Goal: Task Accomplishment & Management: Use online tool/utility

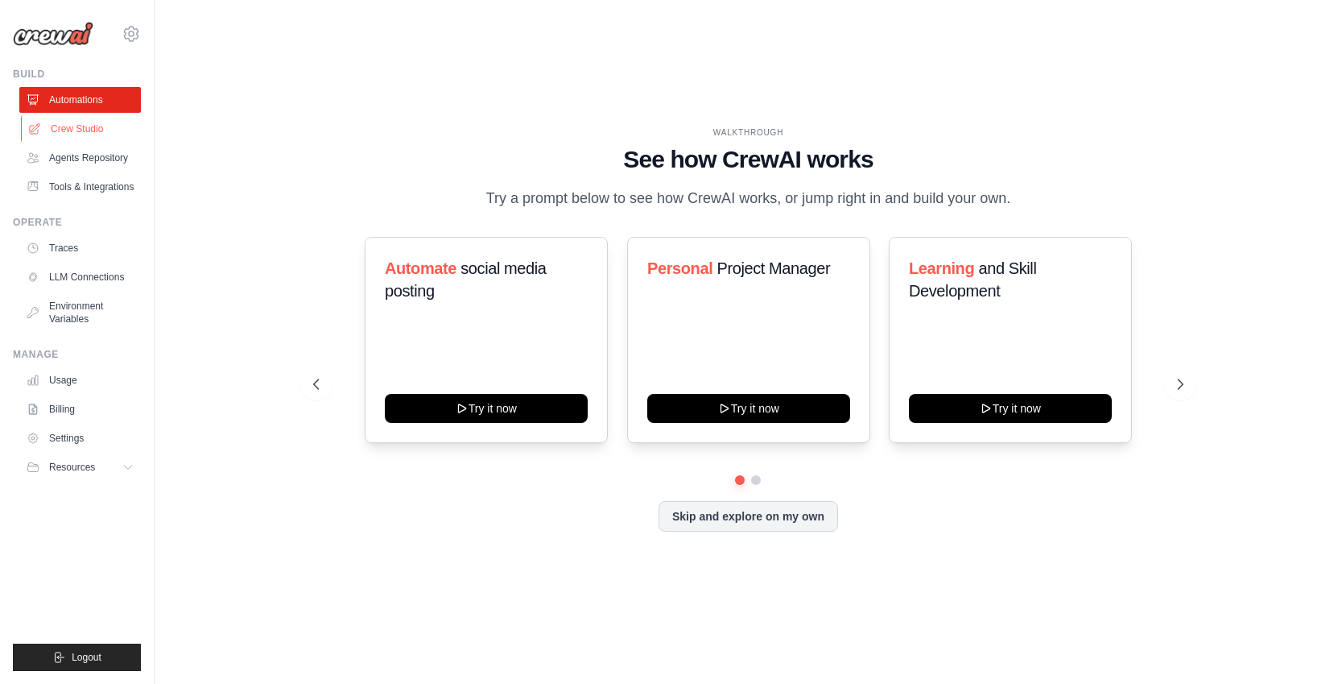
click at [80, 126] on link "Crew Studio" at bounding box center [82, 129] width 122 height 26
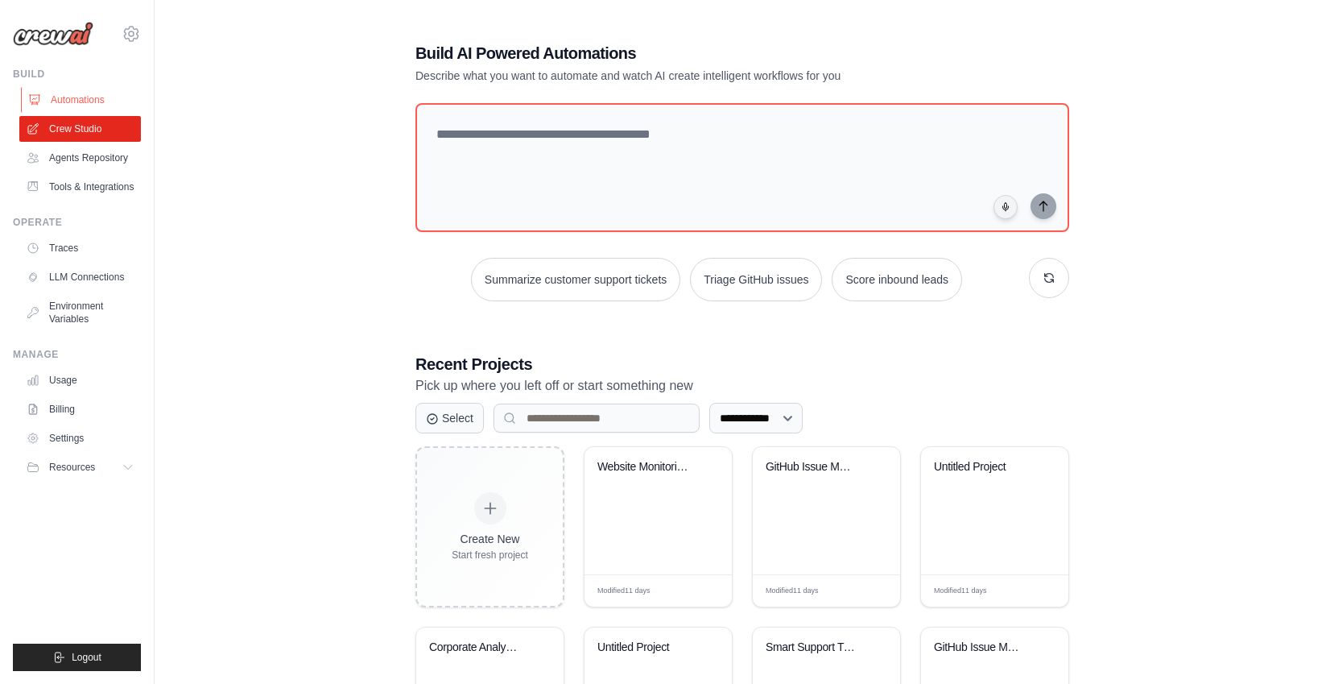
click at [67, 101] on link "Automations" at bounding box center [82, 100] width 122 height 26
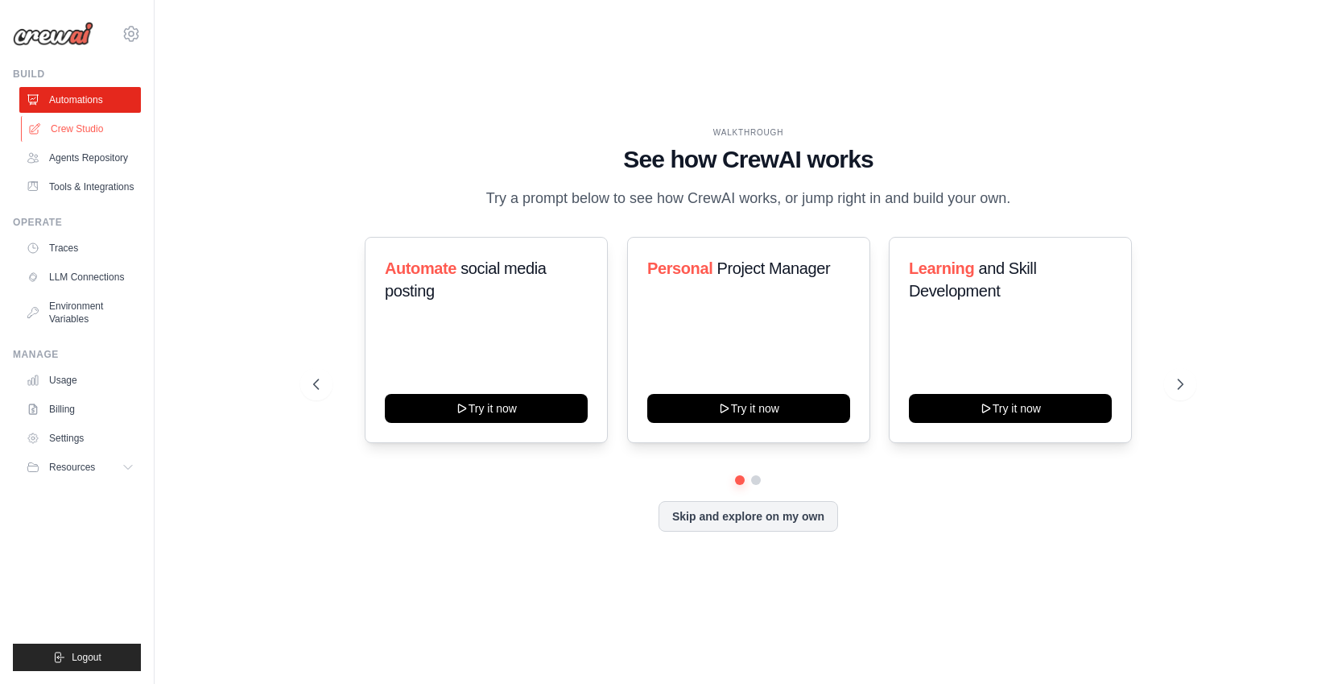
click at [72, 126] on link "Crew Studio" at bounding box center [82, 129] width 122 height 26
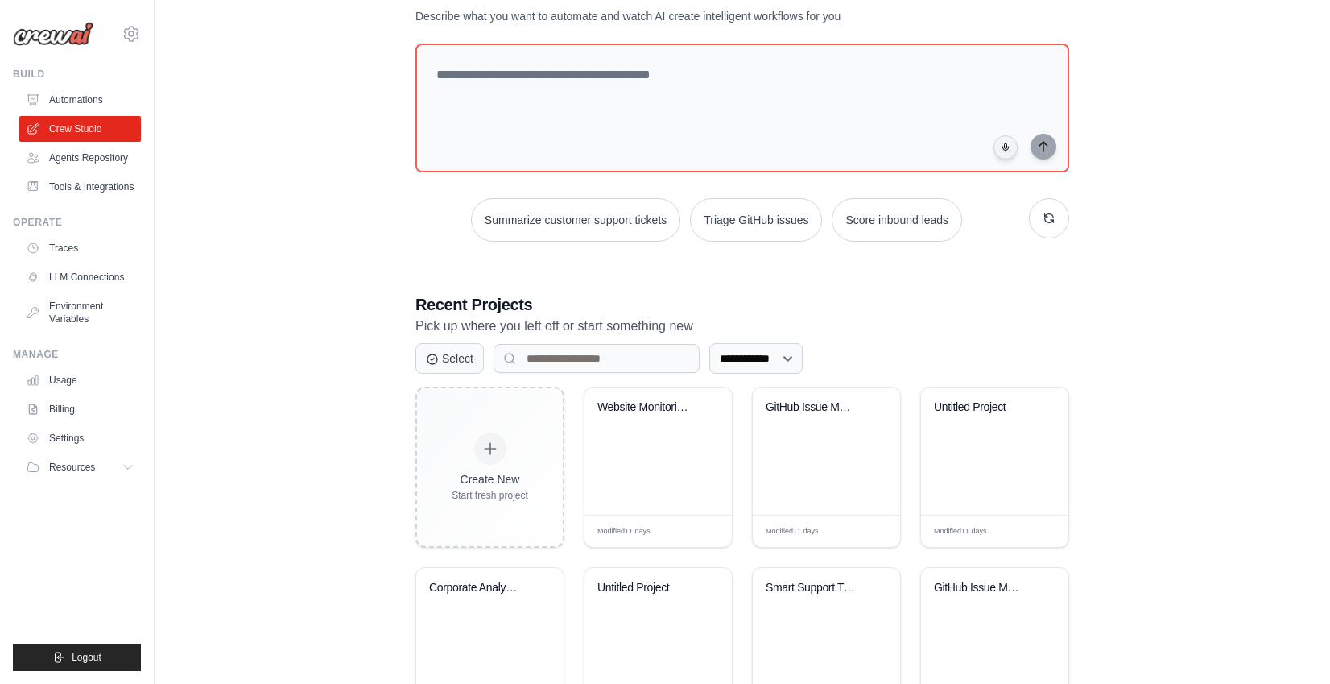
scroll to position [146, 0]
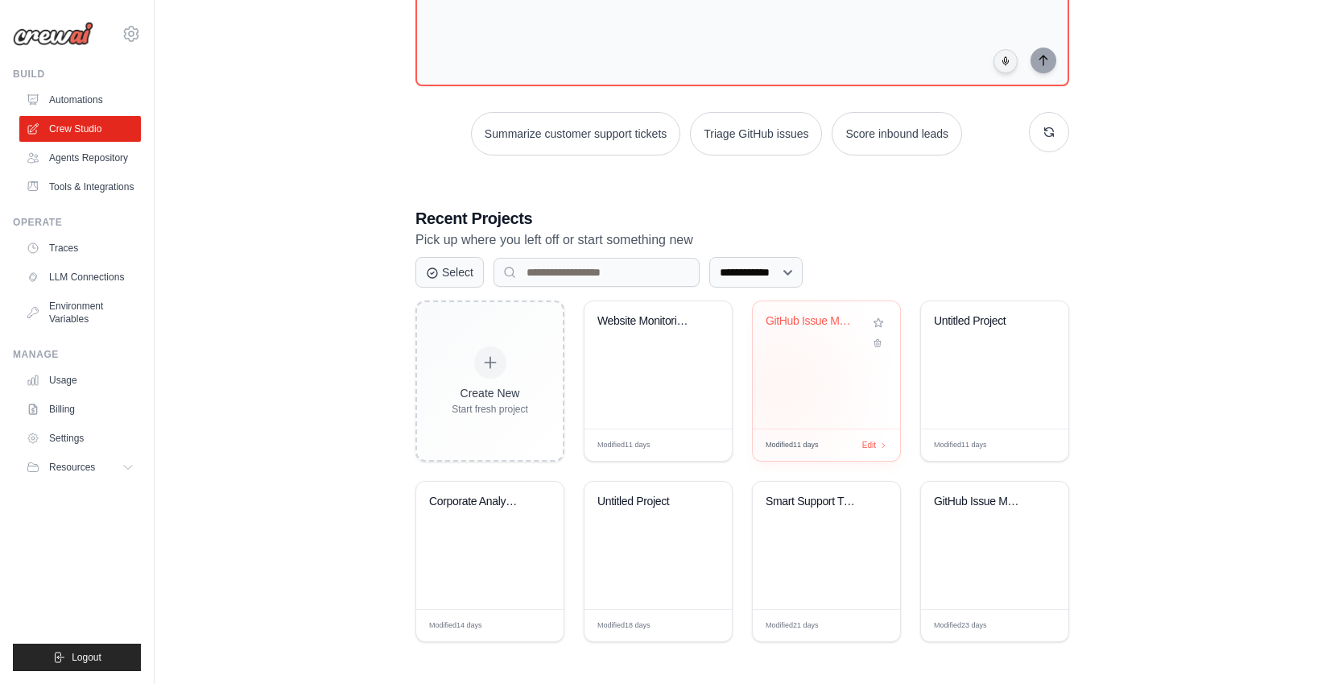
click at [780, 386] on div "GitHub Issue Management & Automatio..." at bounding box center [826, 364] width 147 height 127
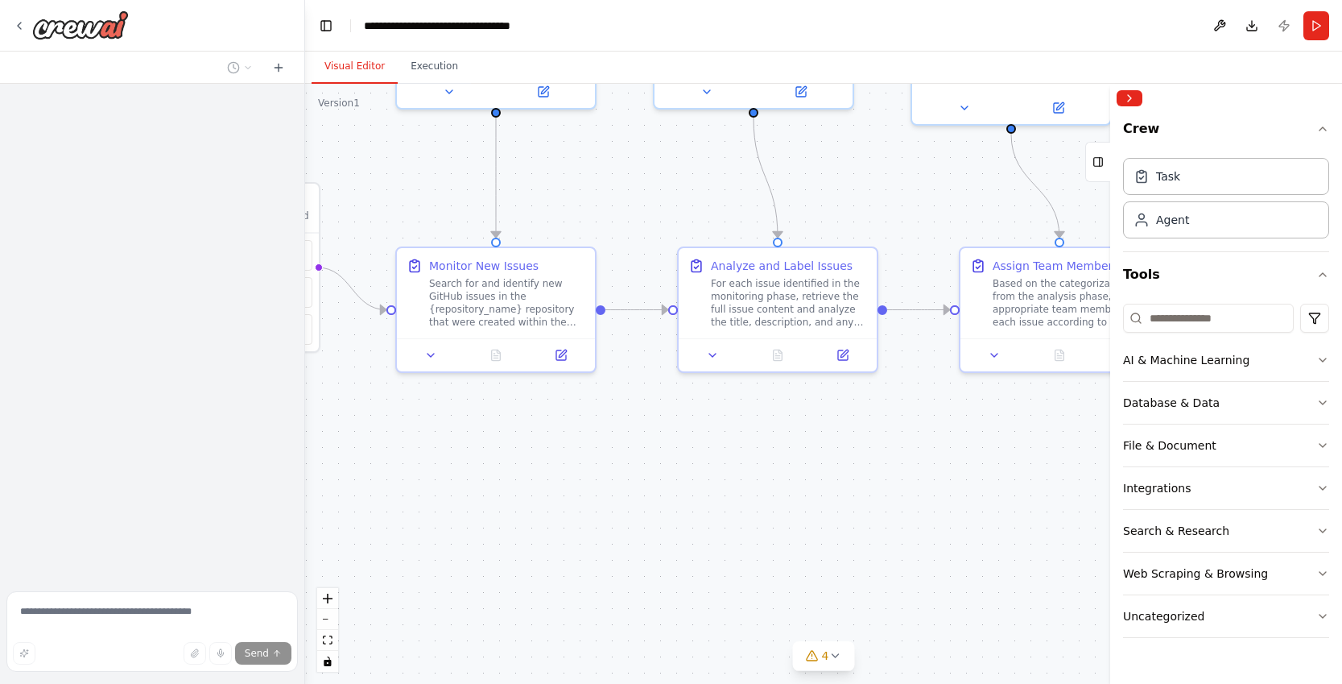
drag, startPoint x: 895, startPoint y: 419, endPoint x: 655, endPoint y: 192, distance: 329.2
click at [660, 180] on div ".deletable-edge-delete-btn { width: 20px; height: 20px; border: 0px solid #ffff…" at bounding box center [823, 384] width 1037 height 600
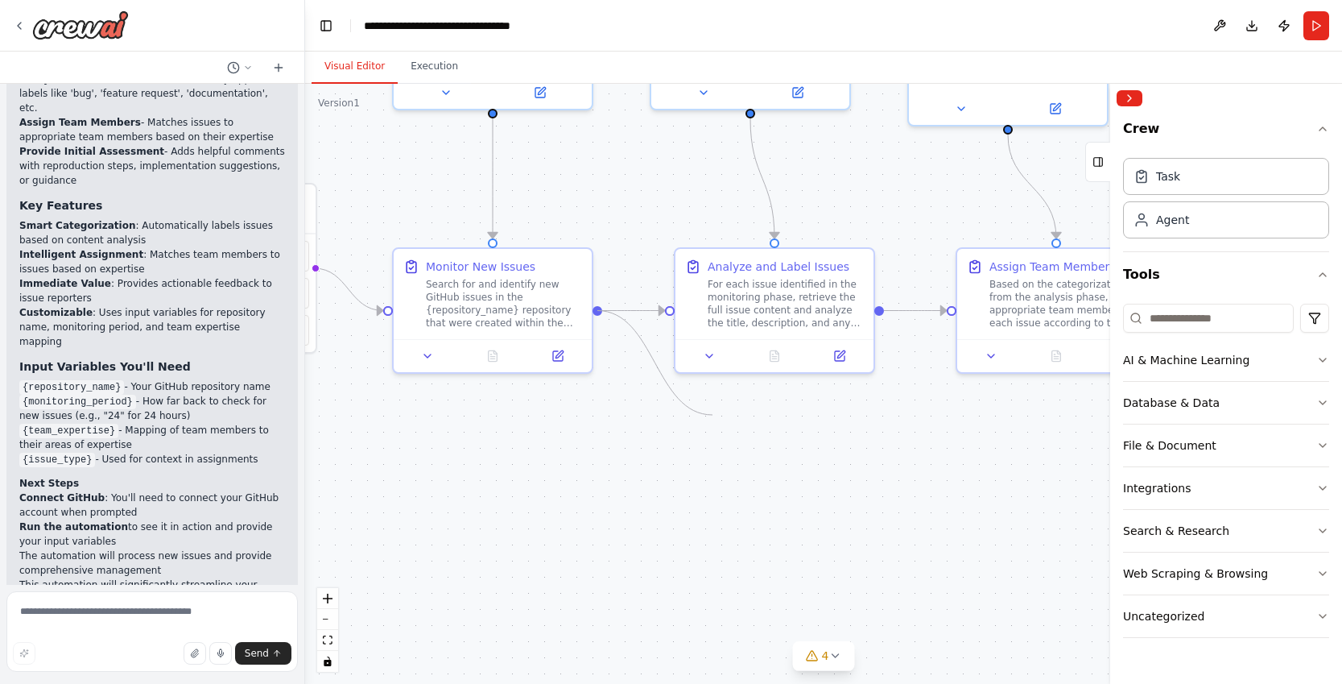
scroll to position [1780, 0]
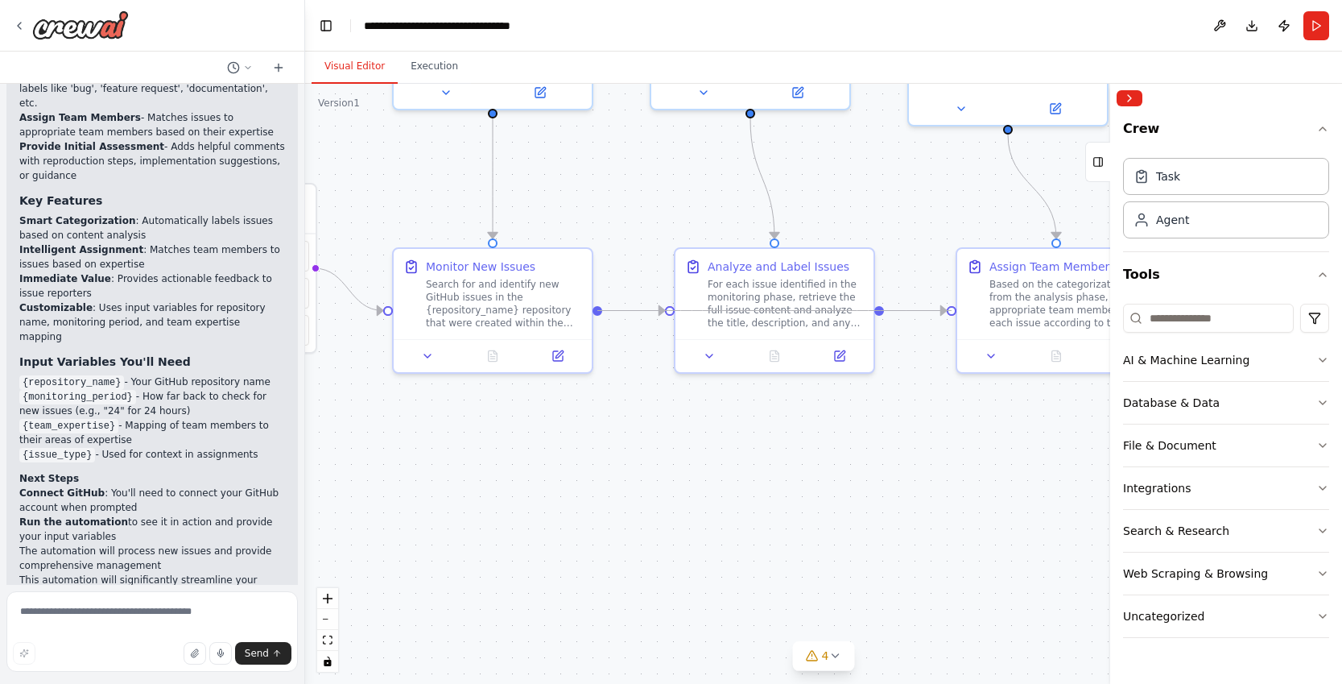
drag, startPoint x: 597, startPoint y: 309, endPoint x: 955, endPoint y: 315, distance: 358.4
click at [954, 316] on div ".deletable-edge-delete-btn { width: 20px; height: 20px; border: 0px solid #ffff…" at bounding box center [823, 384] width 1037 height 600
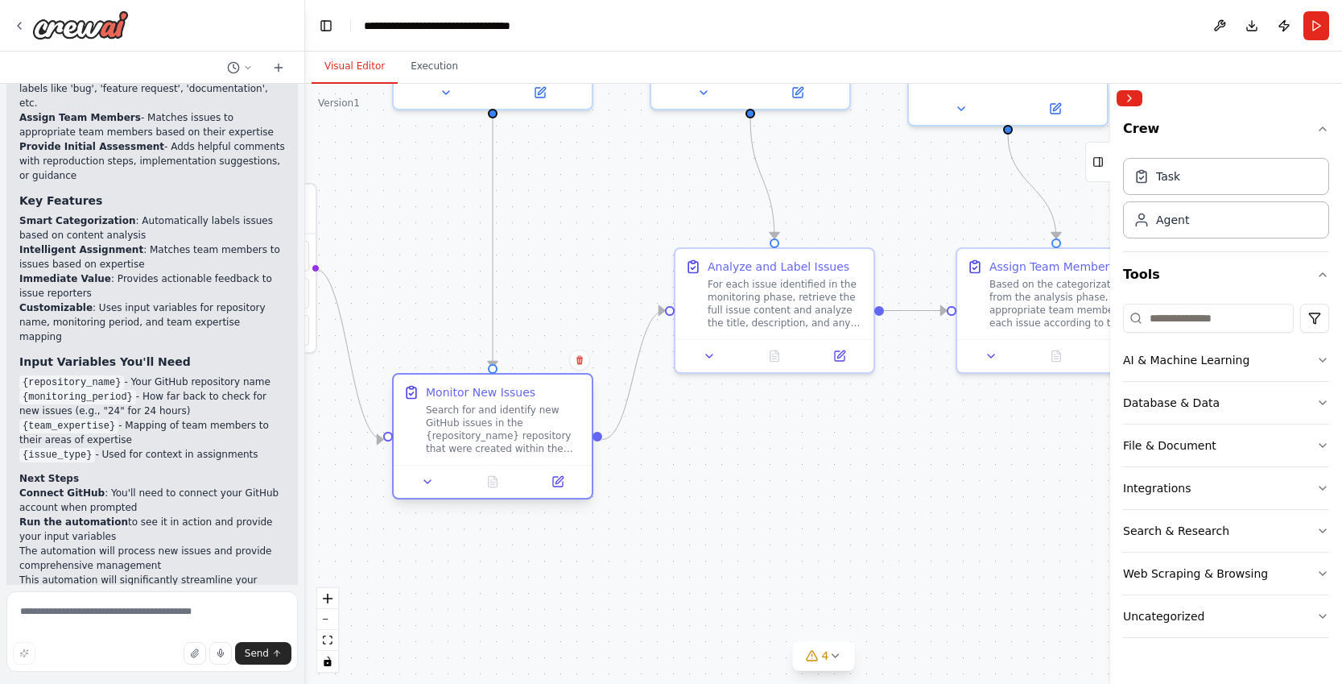
drag, startPoint x: 535, startPoint y: 330, endPoint x: 546, endPoint y: 516, distance: 186.4
click at [546, 465] on div "Monitor New Issues Search for and identify new GitHub issues in the {repository…" at bounding box center [493, 419] width 198 height 90
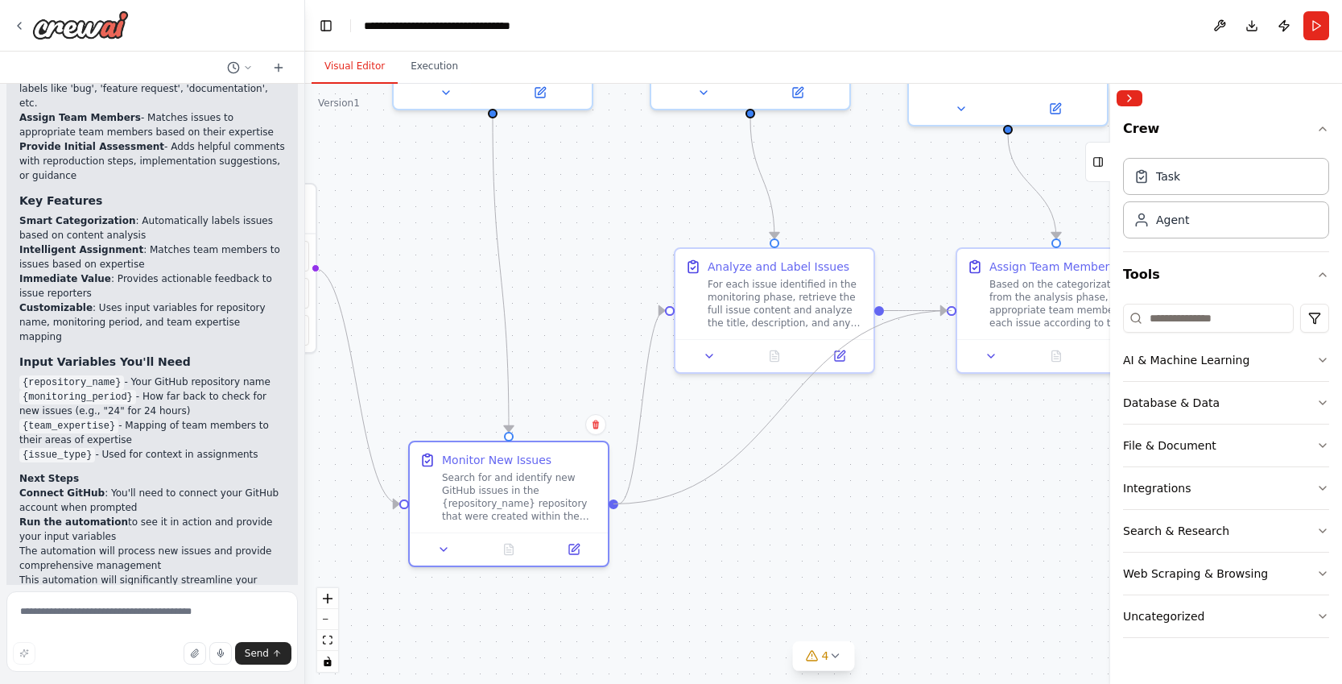
drag, startPoint x: 618, startPoint y: 502, endPoint x: 949, endPoint y: 319, distance: 378.8
click at [949, 319] on div ".deletable-edge-delete-btn { width: 20px; height: 20px; border: 0px solid #ffff…" at bounding box center [823, 384] width 1037 height 600
click at [1189, 168] on div "Task" at bounding box center [1226, 175] width 206 height 37
click at [1175, 191] on div "Task" at bounding box center [1226, 175] width 206 height 37
drag, startPoint x: 981, startPoint y: 448, endPoint x: 798, endPoint y: 541, distance: 205.3
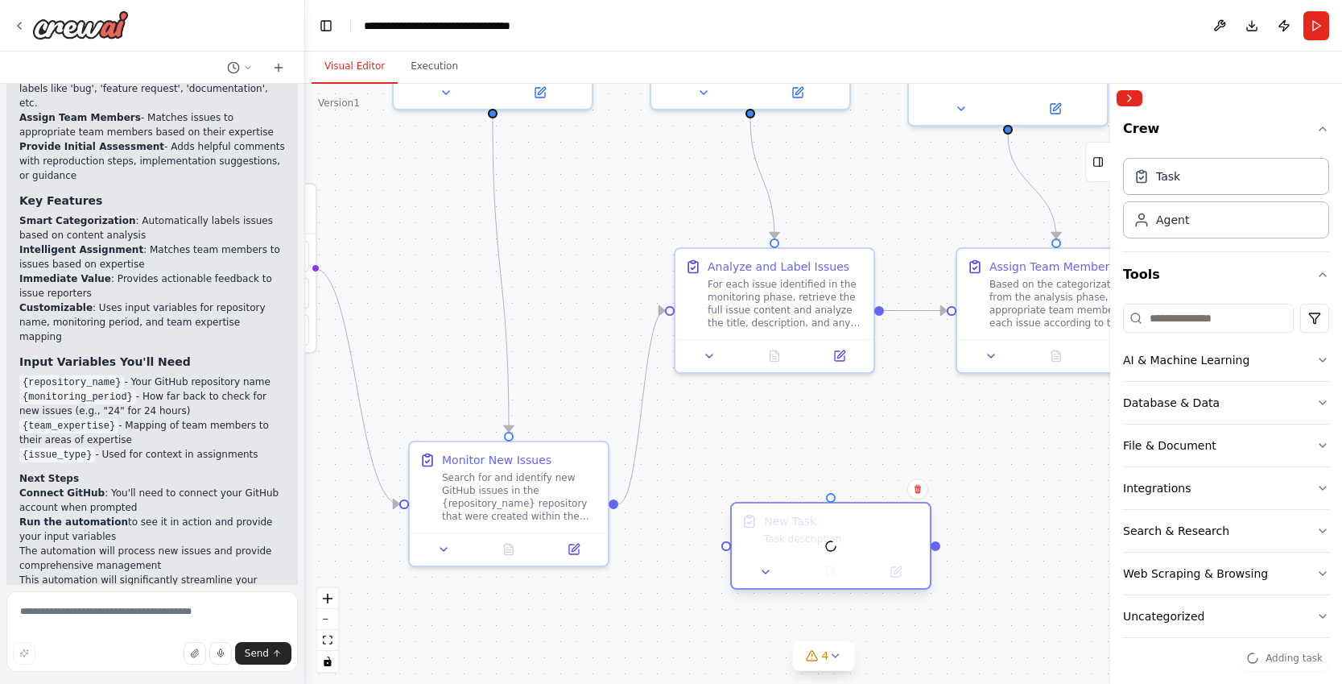
click at [798, 541] on div at bounding box center [831, 545] width 198 height 85
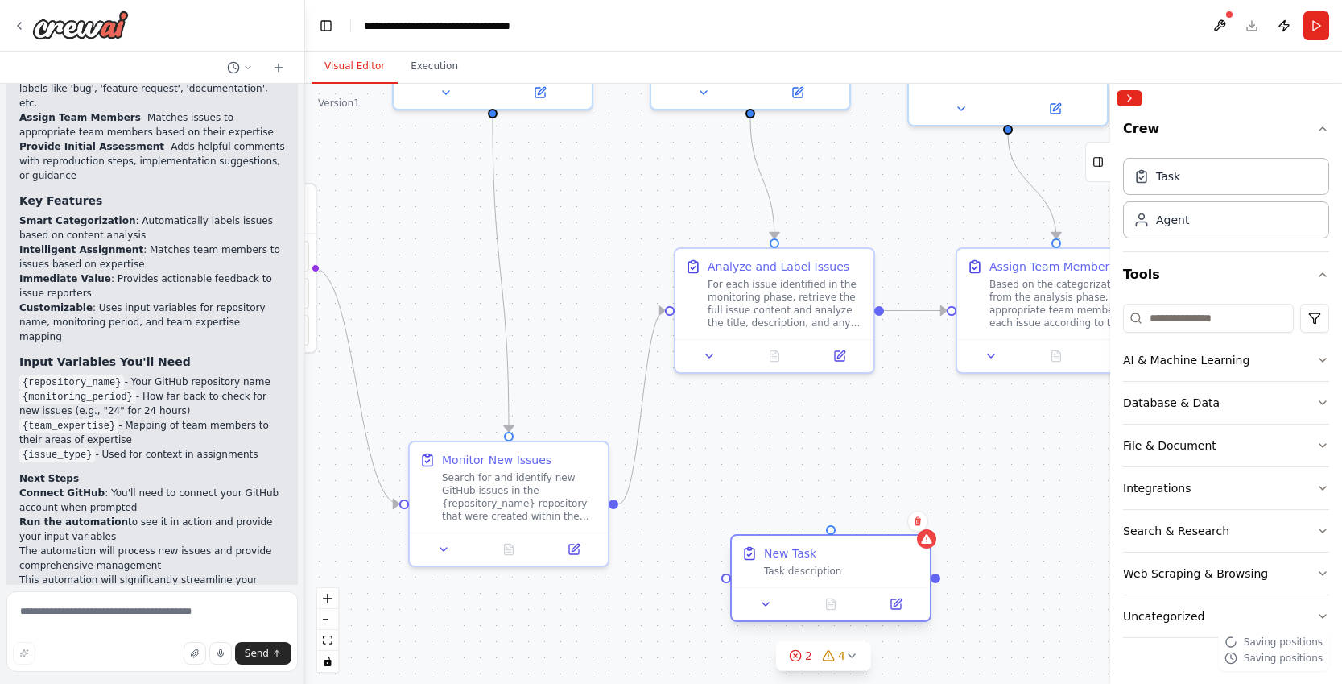
drag, startPoint x: 944, startPoint y: 450, endPoint x: 712, endPoint y: 565, distance: 258.9
click at [787, 567] on div "New Task Task description" at bounding box center [842, 564] width 156 height 32
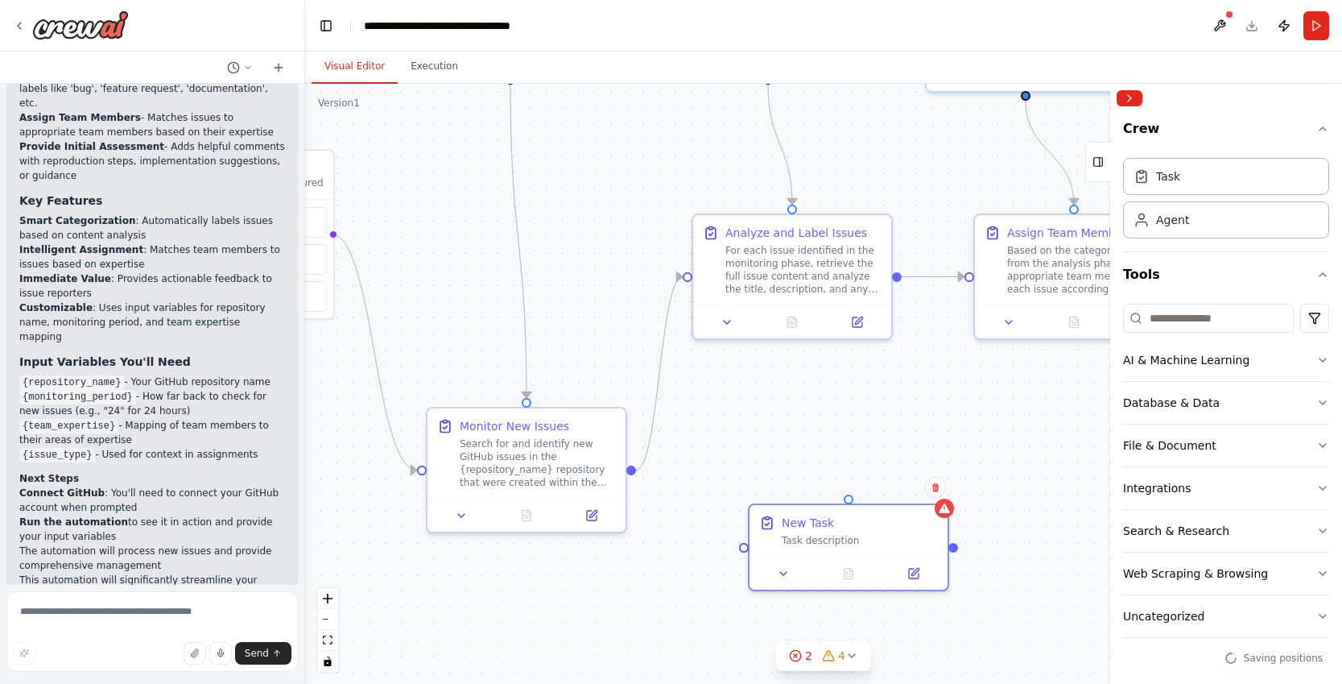
drag, startPoint x: 615, startPoint y: 507, endPoint x: 627, endPoint y: 418, distance: 90.1
click at [627, 418] on div ".deletable-edge-delete-btn { width: 20px; height: 20px; border: 0px solid #ffff…" at bounding box center [823, 384] width 1037 height 600
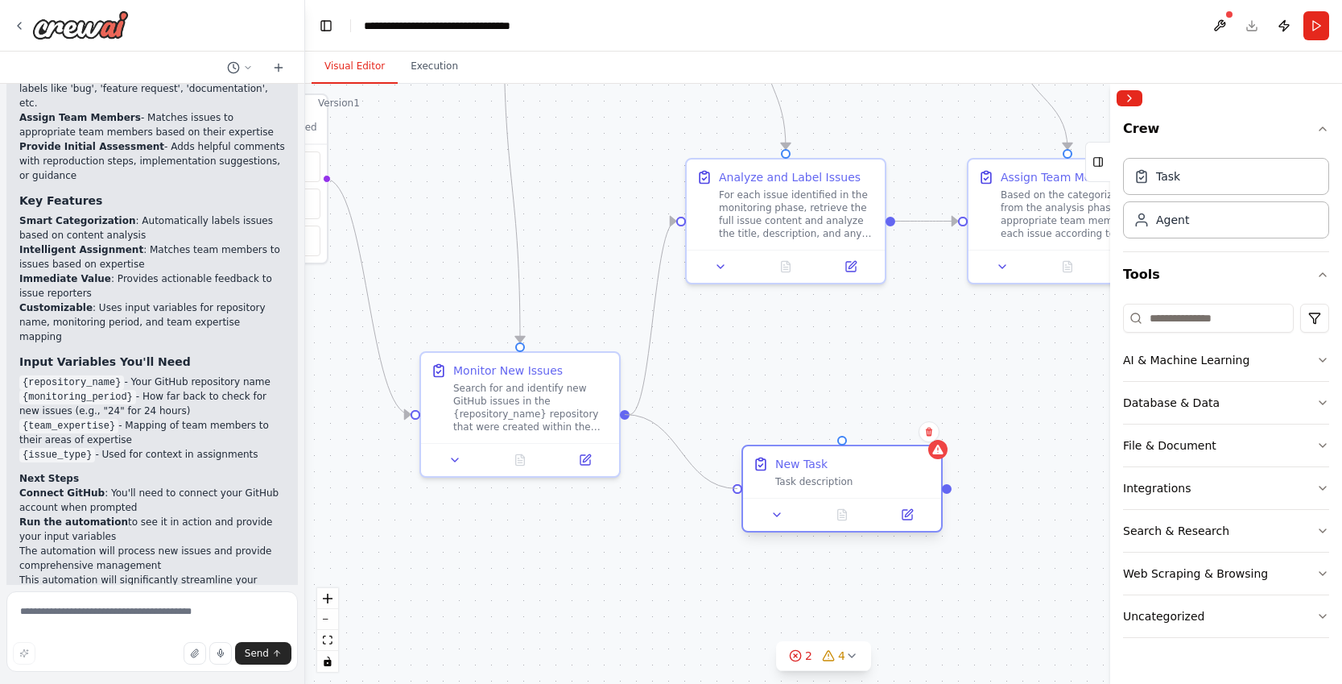
drag, startPoint x: 626, startPoint y: 412, endPoint x: 739, endPoint y: 490, distance: 137.8
click at [739, 355] on div "Triggers No triggers configured Event Schedule Manage GitHub Issue Monitor Moni…" at bounding box center [599, 55] width 1037 height 600
drag, startPoint x: 624, startPoint y: 416, endPoint x: 729, endPoint y: 489, distance: 127.8
click at [729, 355] on div ".deletable-edge-delete-btn { width: 20px; height: 20px; border: 0px solid #ffff…" at bounding box center [599, 55] width 1037 height 600
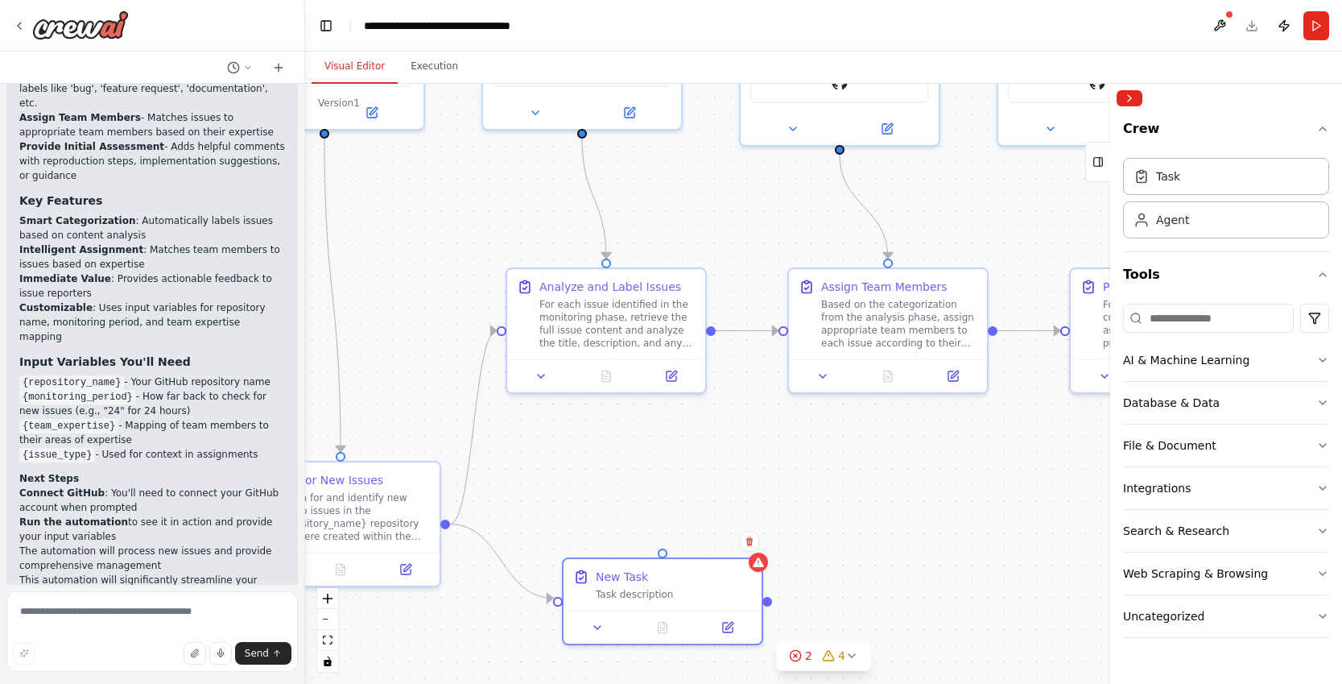
drag, startPoint x: 888, startPoint y: 410, endPoint x: 709, endPoint y: 519, distance: 210.3
click at [709, 519] on div ".deletable-edge-delete-btn { width: 20px; height: 20px; border: 0px solid #ffff…" at bounding box center [823, 384] width 1037 height 600
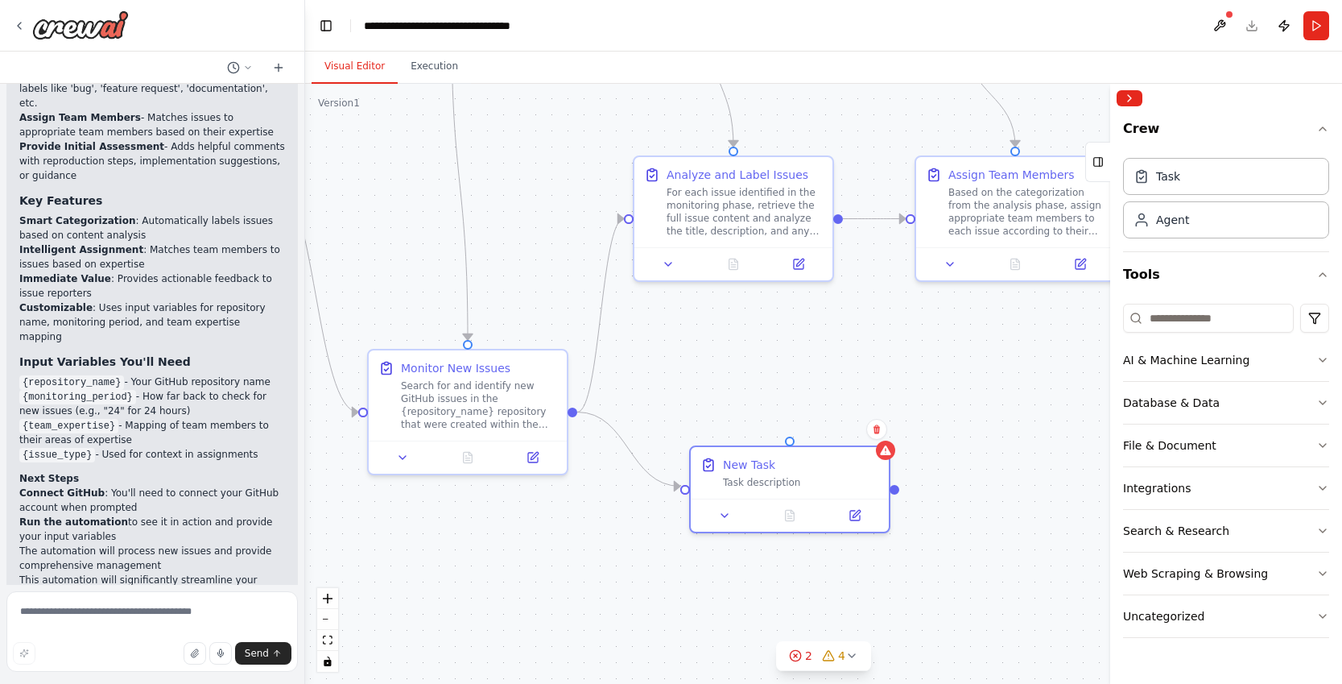
drag, startPoint x: 685, startPoint y: 496, endPoint x: 813, endPoint y: 382, distance: 171.1
click at [813, 383] on div ".deletable-edge-delete-btn { width: 20px; height: 20px; border: 0px solid #ffff…" at bounding box center [823, 384] width 1037 height 600
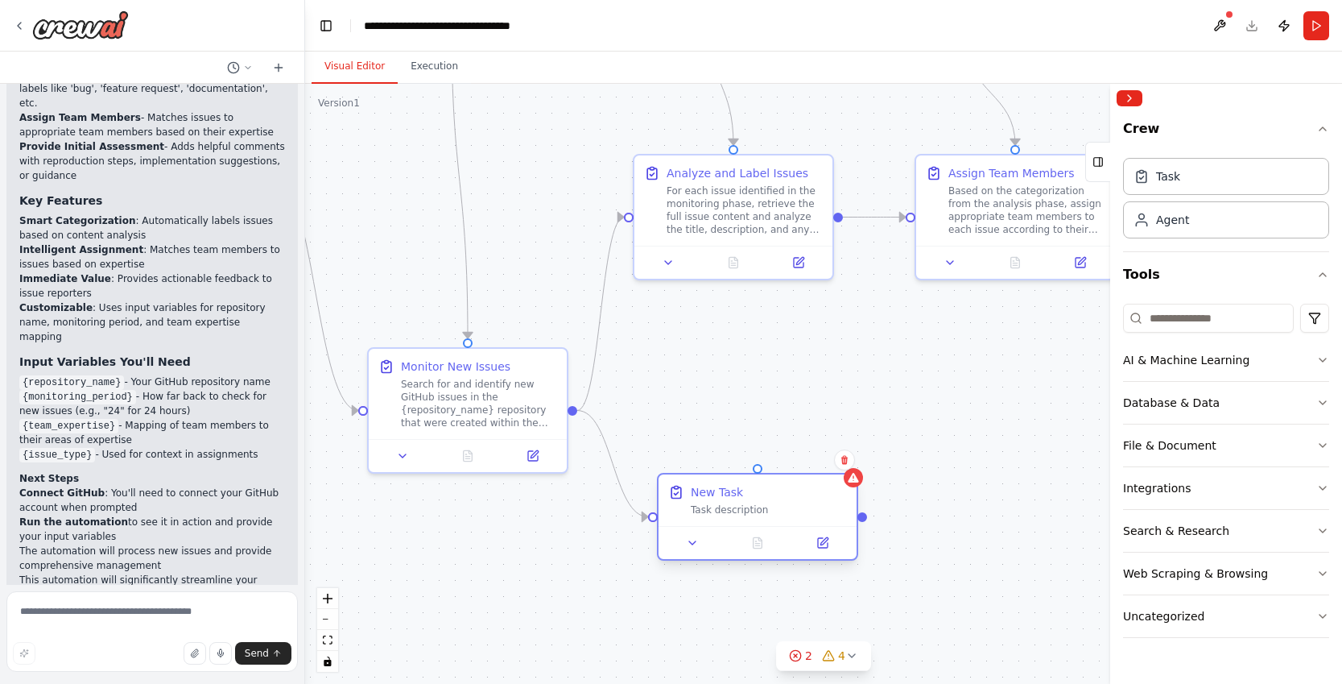
drag, startPoint x: 811, startPoint y: 489, endPoint x: 776, endPoint y: 521, distance: 47.3
click at [776, 521] on div "New Task Task description" at bounding box center [758, 500] width 198 height 52
click at [799, 399] on div ".deletable-edge-delete-btn { width: 20px; height: 20px; border: 0px solid #ffff…" at bounding box center [823, 384] width 1037 height 600
drag, startPoint x: 775, startPoint y: 502, endPoint x: 767, endPoint y: 550, distance: 48.1
click at [767, 516] on div "New Task Task description" at bounding box center [769, 500] width 156 height 32
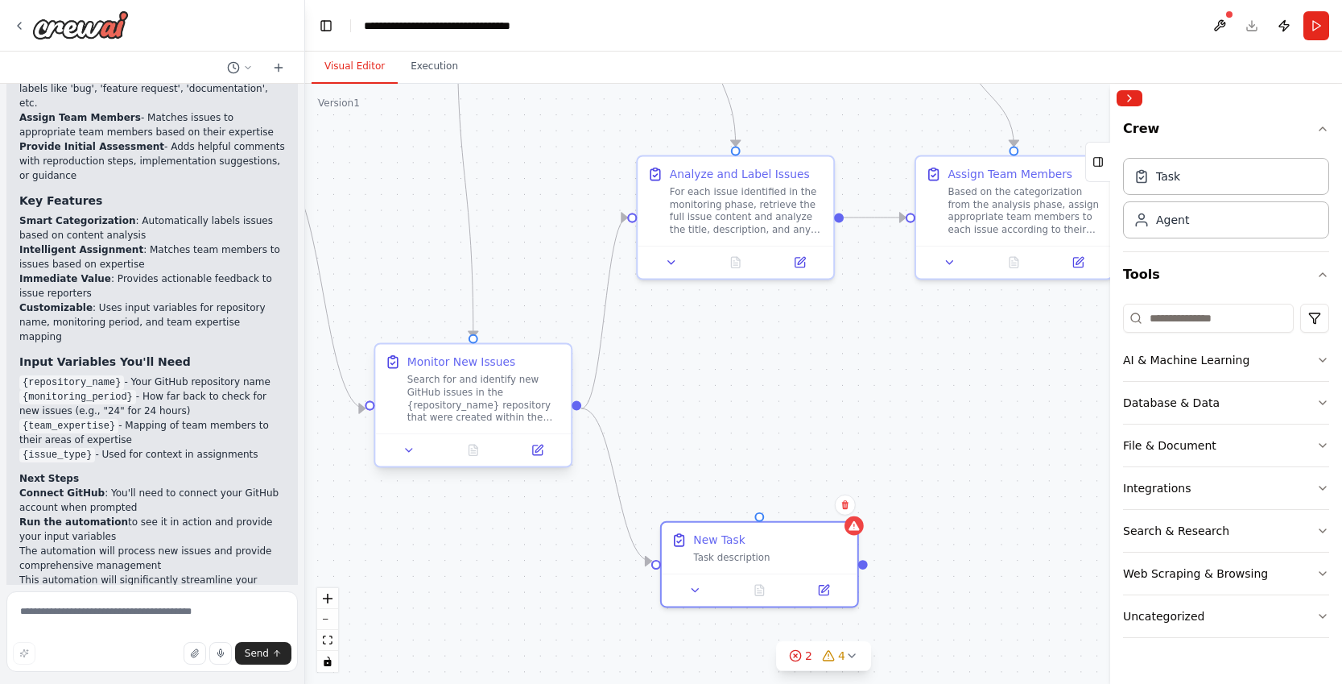
click at [470, 389] on div "Search for and identify new GitHub issues in the {repository_name} repository t…" at bounding box center [484, 398] width 155 height 51
click at [552, 461] on div at bounding box center [473, 449] width 196 height 32
click at [532, 457] on button at bounding box center [538, 449] width 55 height 19
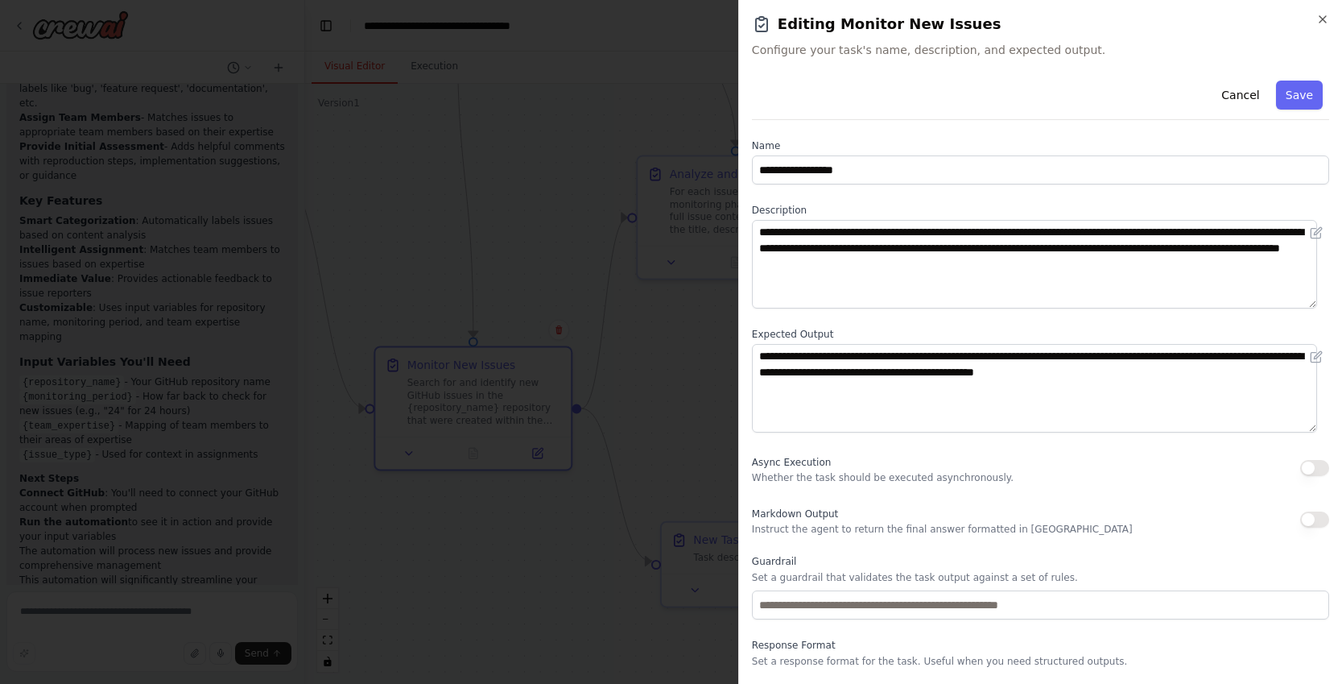
scroll to position [43, 0]
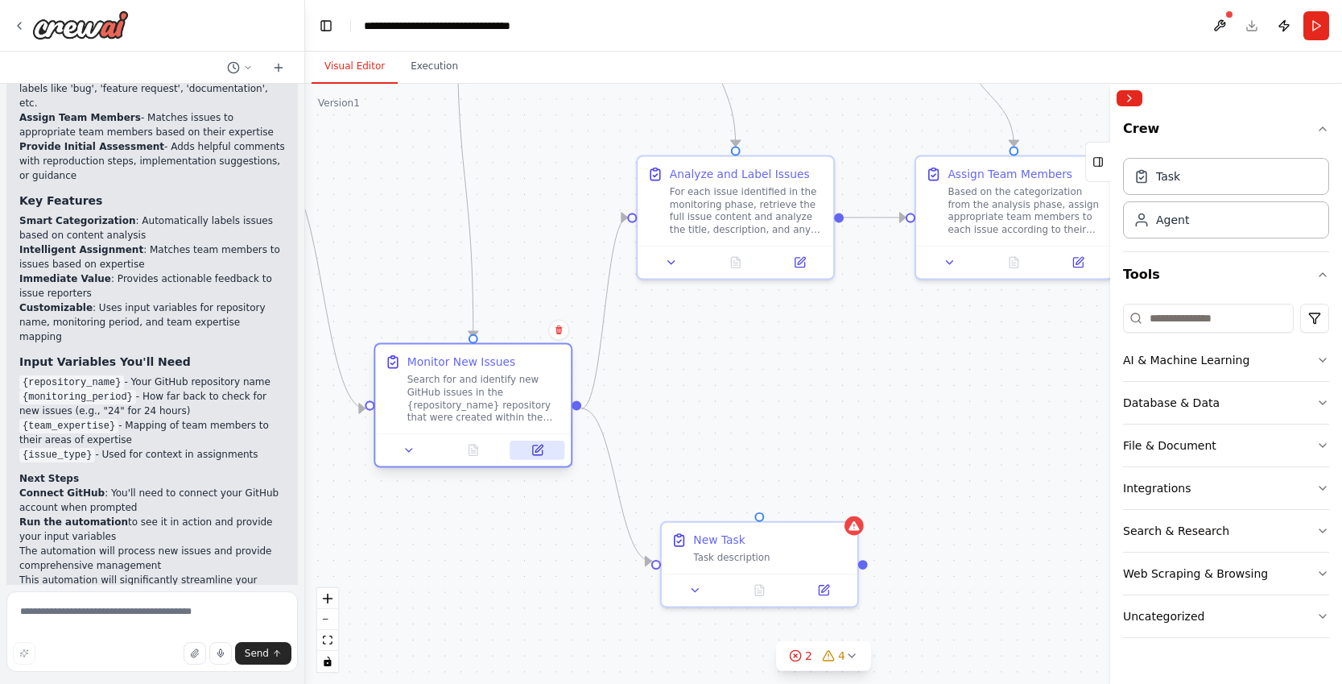
click at [530, 454] on button at bounding box center [538, 449] width 55 height 19
click at [540, 453] on icon at bounding box center [538, 450] width 10 height 10
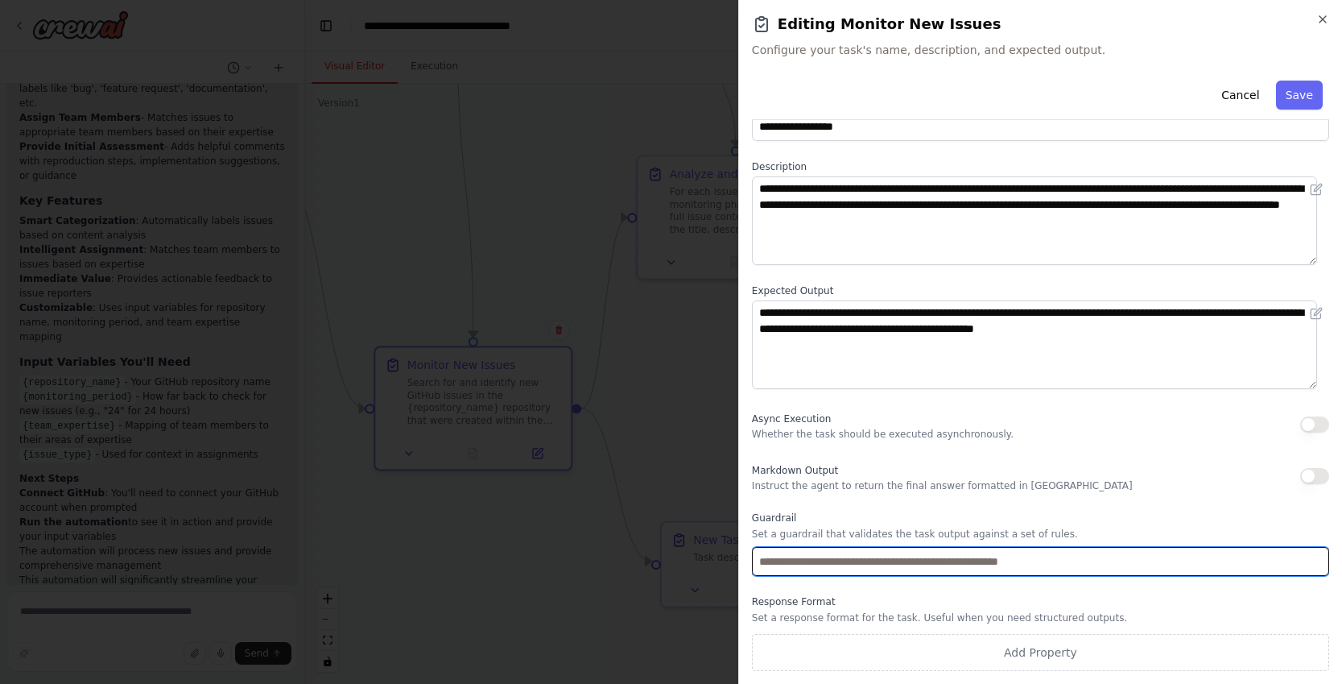
click at [896, 566] on input "text" at bounding box center [1040, 561] width 577 height 29
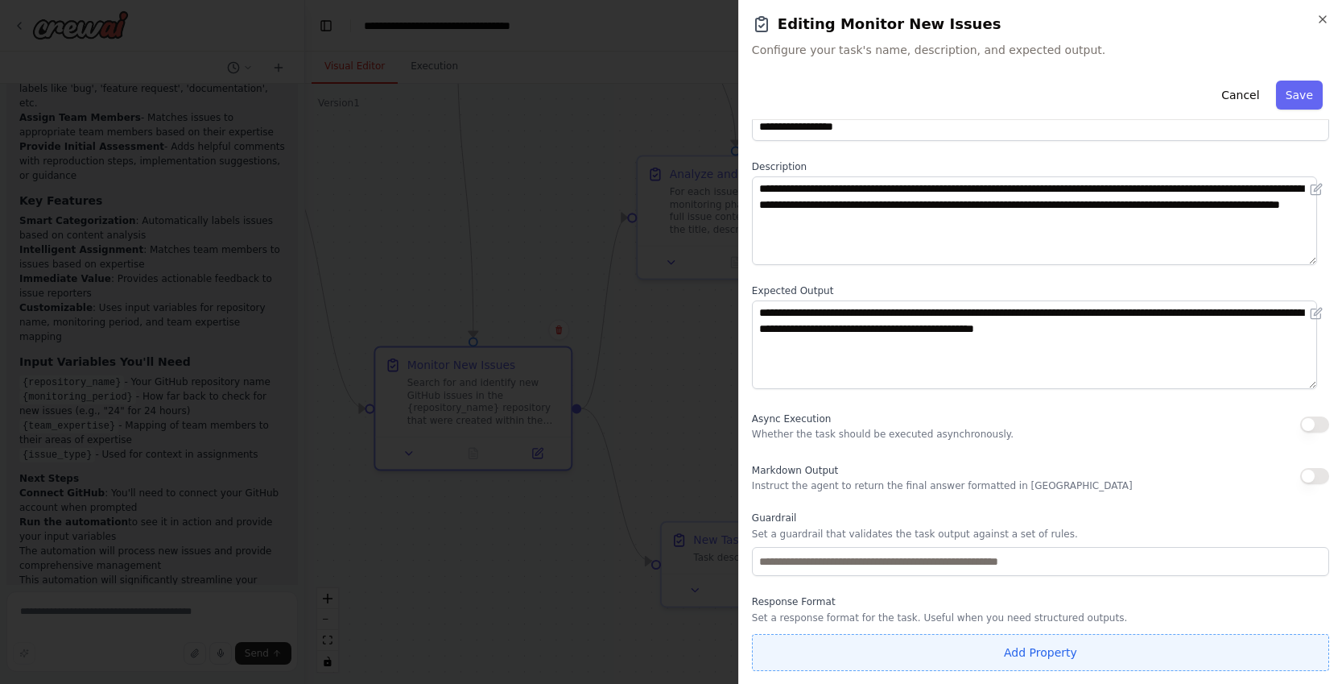
click at [894, 647] on button "Add Property" at bounding box center [1040, 652] width 577 height 37
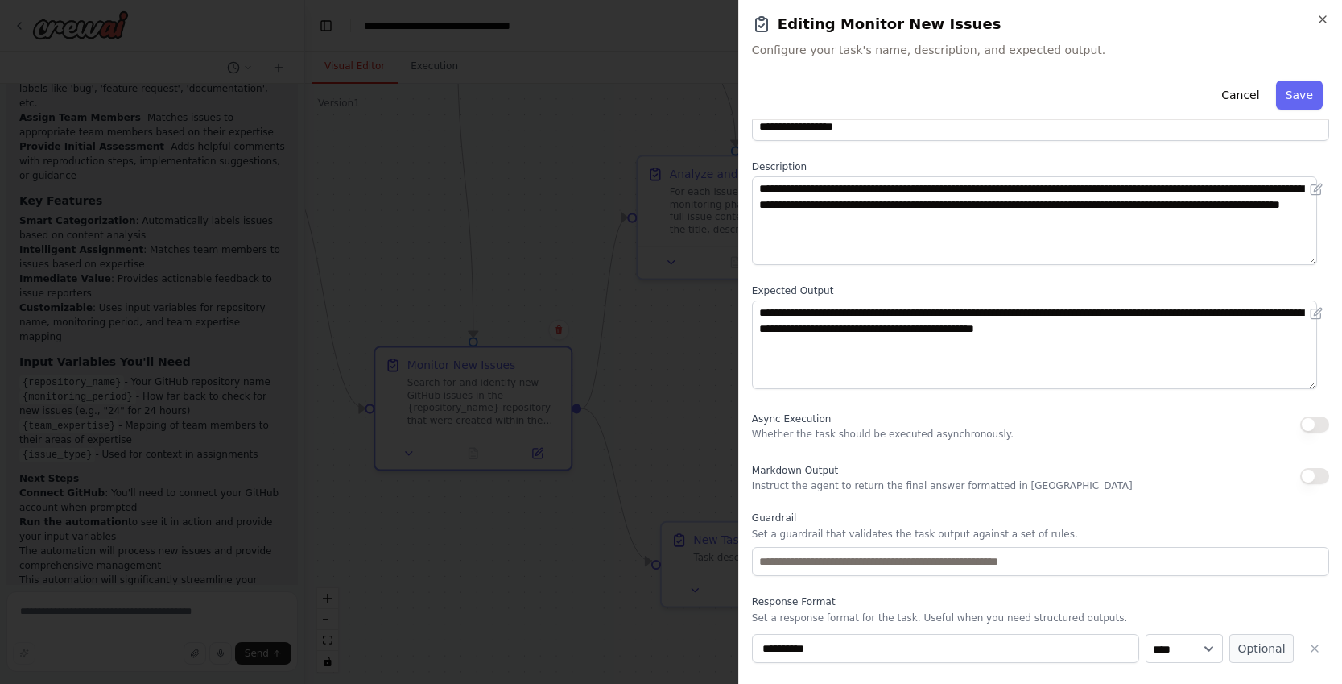
click at [945, 587] on div "**********" at bounding box center [1040, 372] width 577 height 682
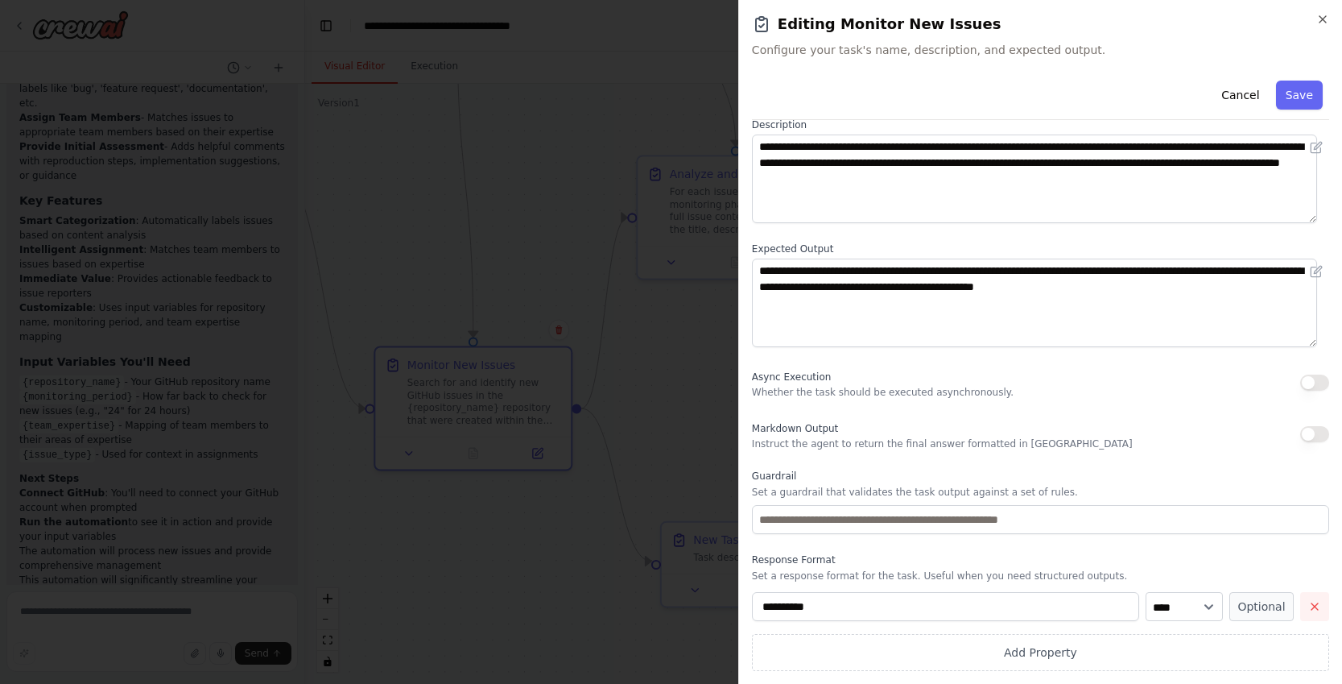
click at [1309, 604] on icon "button" at bounding box center [1315, 606] width 13 height 13
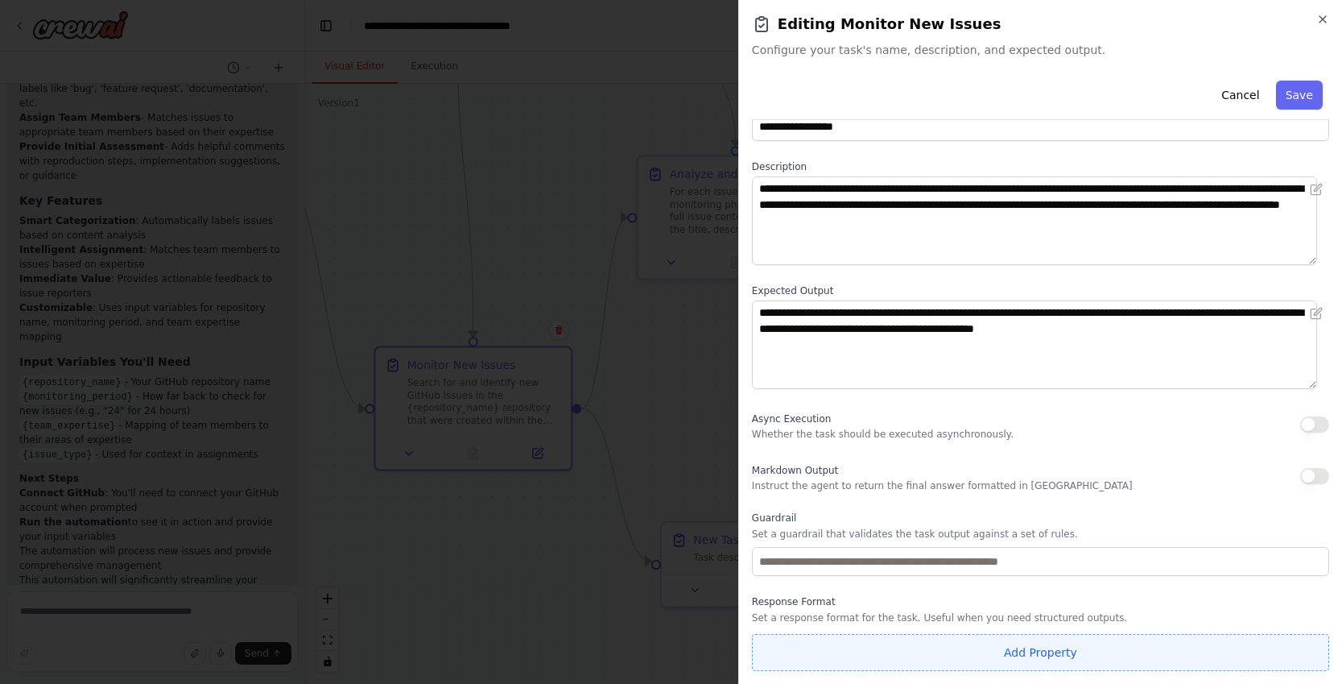
click at [1059, 661] on button "Add Property" at bounding box center [1040, 652] width 577 height 37
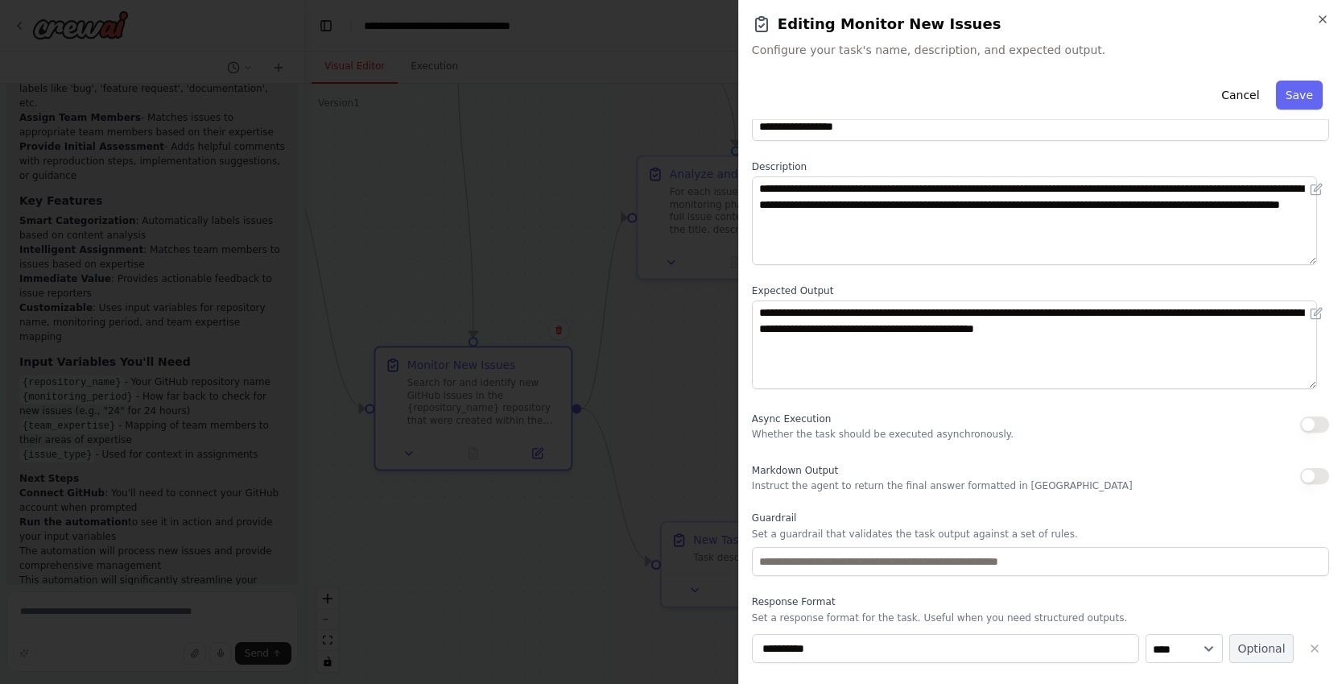
click at [1272, 652] on button "Optional" at bounding box center [1262, 648] width 64 height 29
click at [1301, 646] on button "button" at bounding box center [1315, 648] width 29 height 29
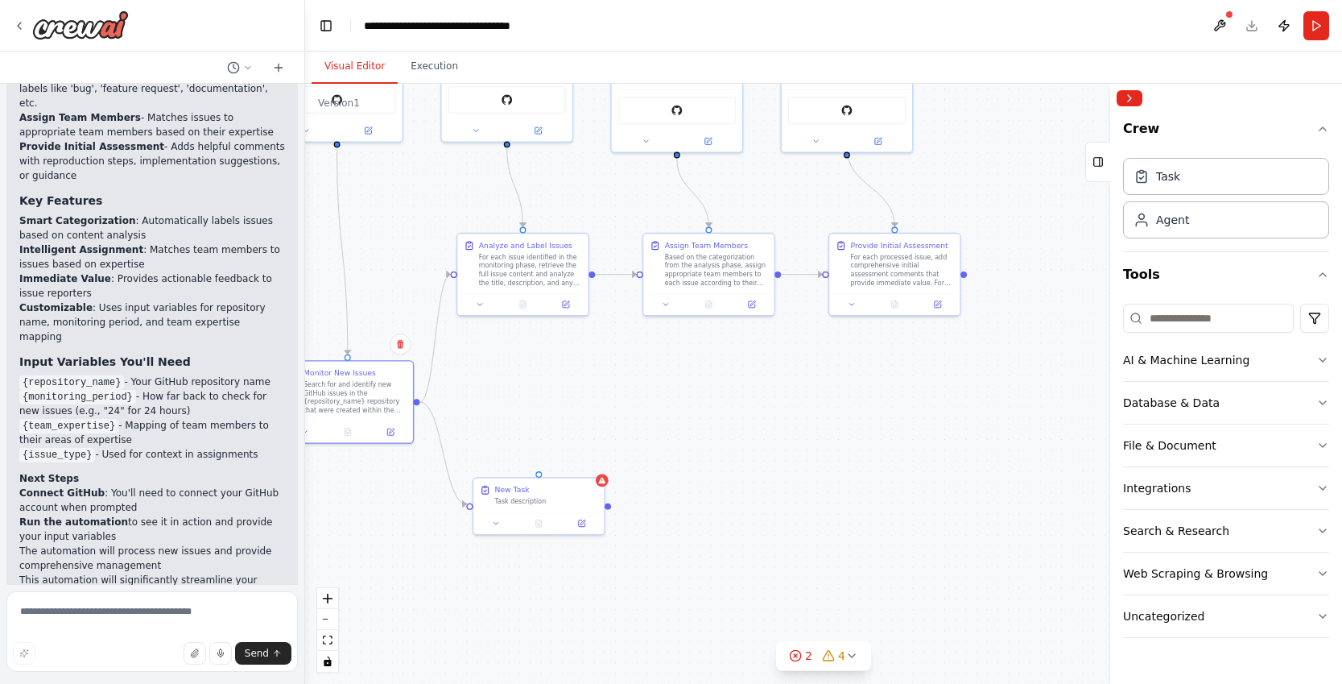
drag, startPoint x: 824, startPoint y: 392, endPoint x: 759, endPoint y: 366, distance: 70.4
click at [759, 366] on div ".deletable-edge-delete-btn { width: 20px; height: 20px; border: 0px solid #ffff…" at bounding box center [823, 384] width 1037 height 600
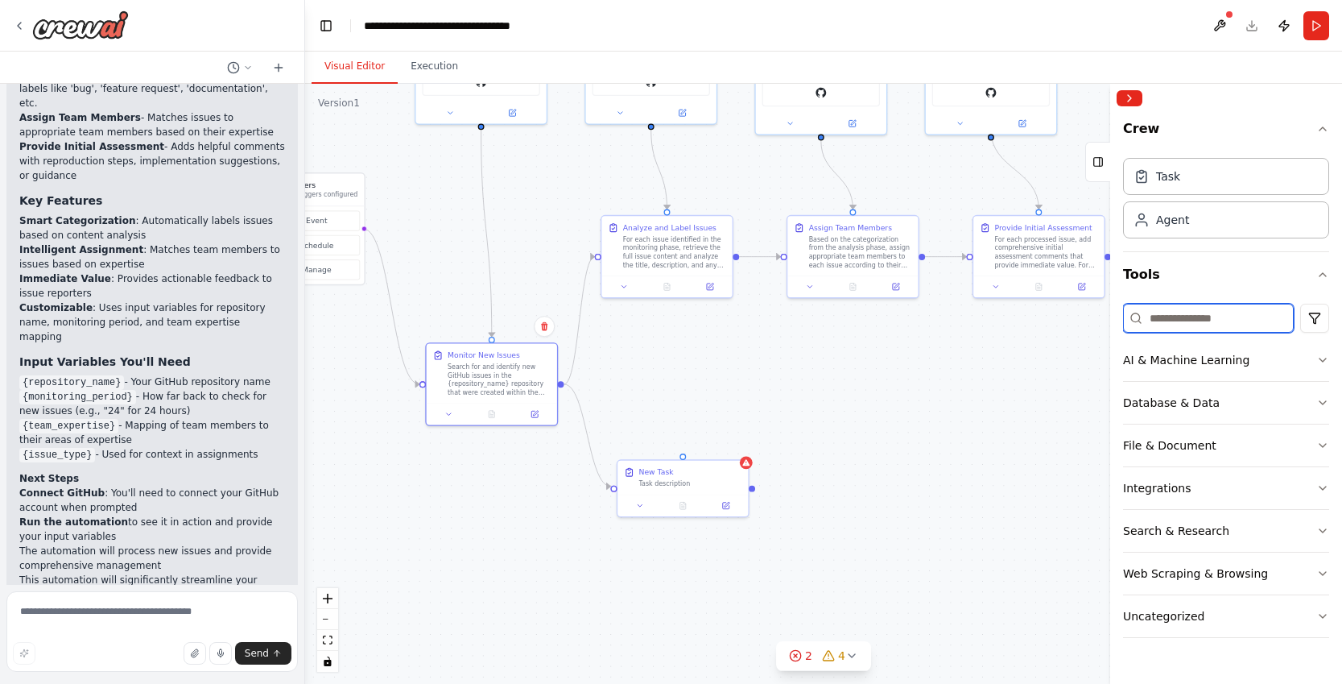
click at [1233, 317] on input at bounding box center [1208, 318] width 171 height 29
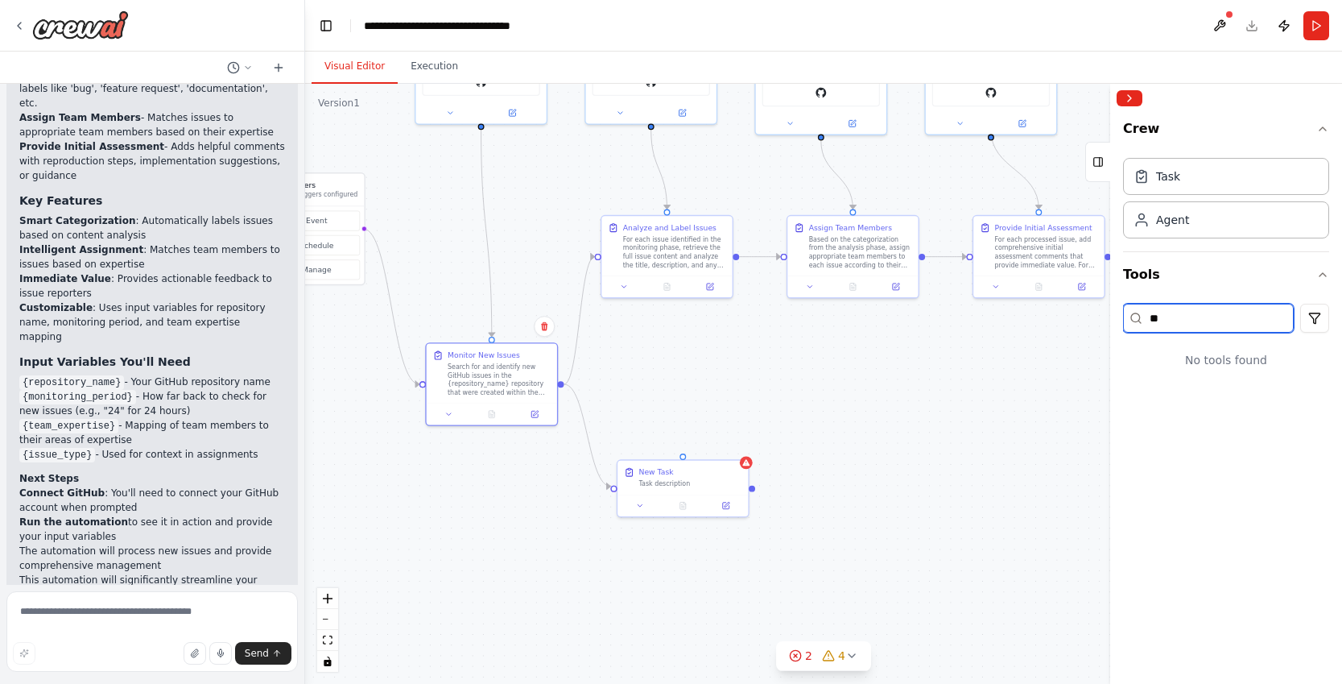
type input "*"
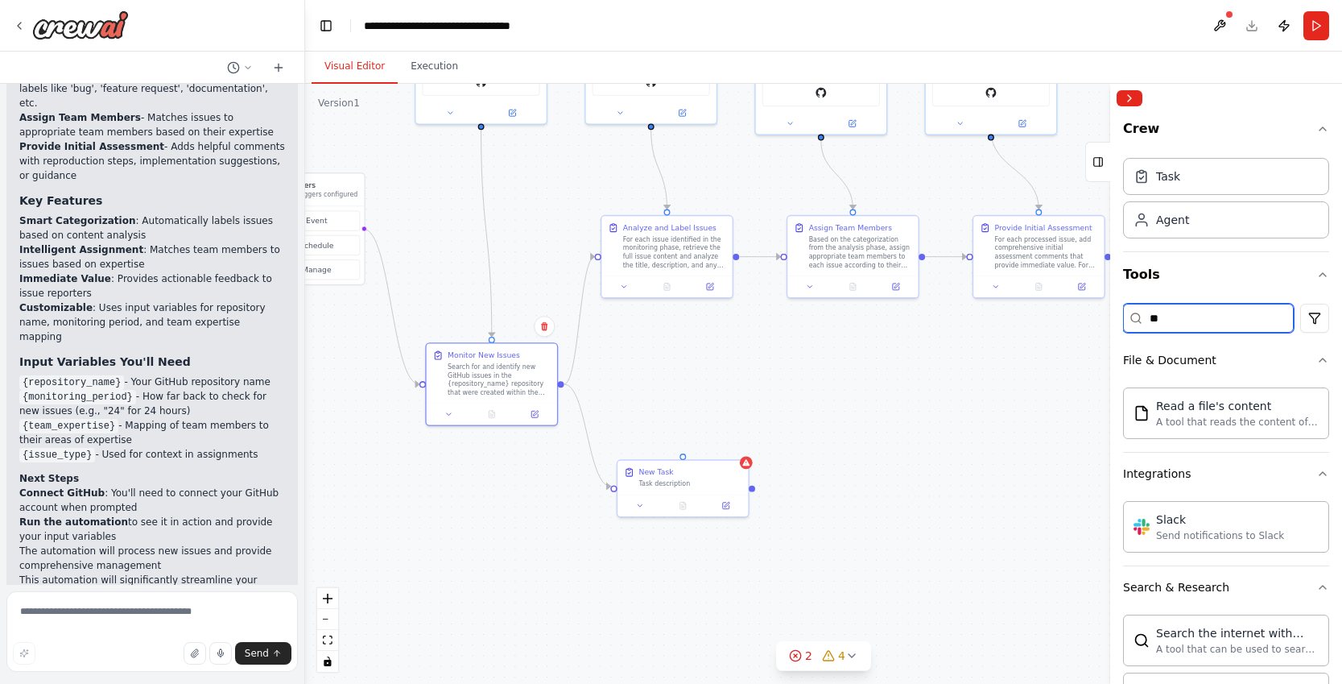
type input "*"
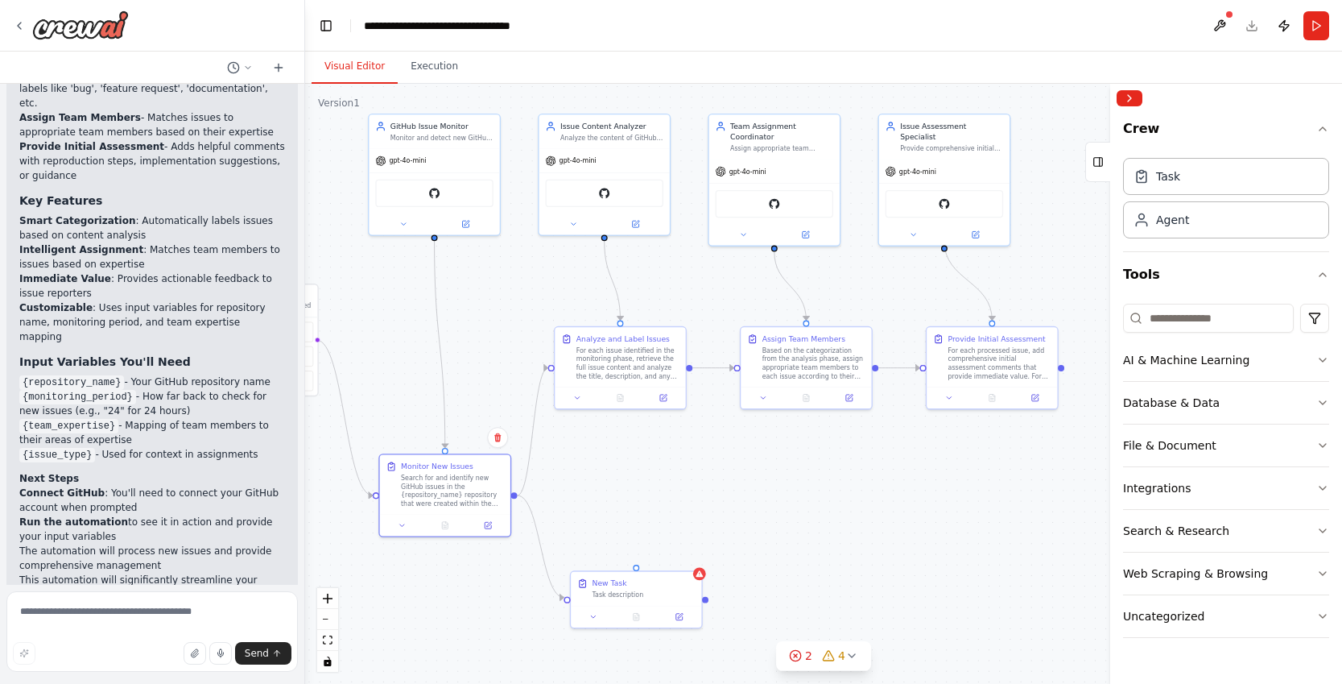
drag, startPoint x: 829, startPoint y: 411, endPoint x: 784, endPoint y: 521, distance: 119.5
click at [784, 521] on div ".deletable-edge-delete-btn { width: 20px; height: 20px; border: 0px solid #ffff…" at bounding box center [823, 384] width 1037 height 600
click at [660, 599] on div "New Task Task description" at bounding box center [637, 586] width 130 height 34
click at [684, 552] on button at bounding box center [690, 553] width 21 height 21
click at [699, 555] on button at bounding box center [690, 553] width 21 height 21
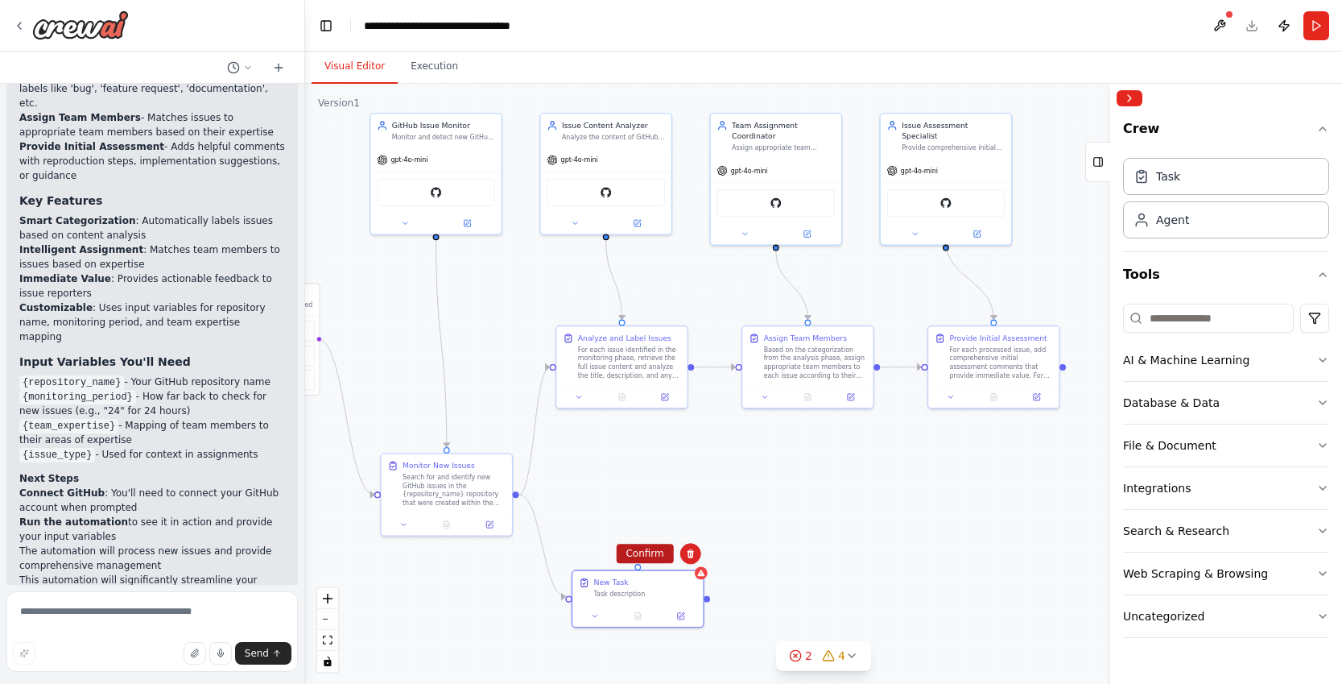
click at [645, 553] on button "Confirm" at bounding box center [644, 553] width 57 height 19
click at [1317, 38] on button "Run" at bounding box center [1317, 25] width 26 height 29
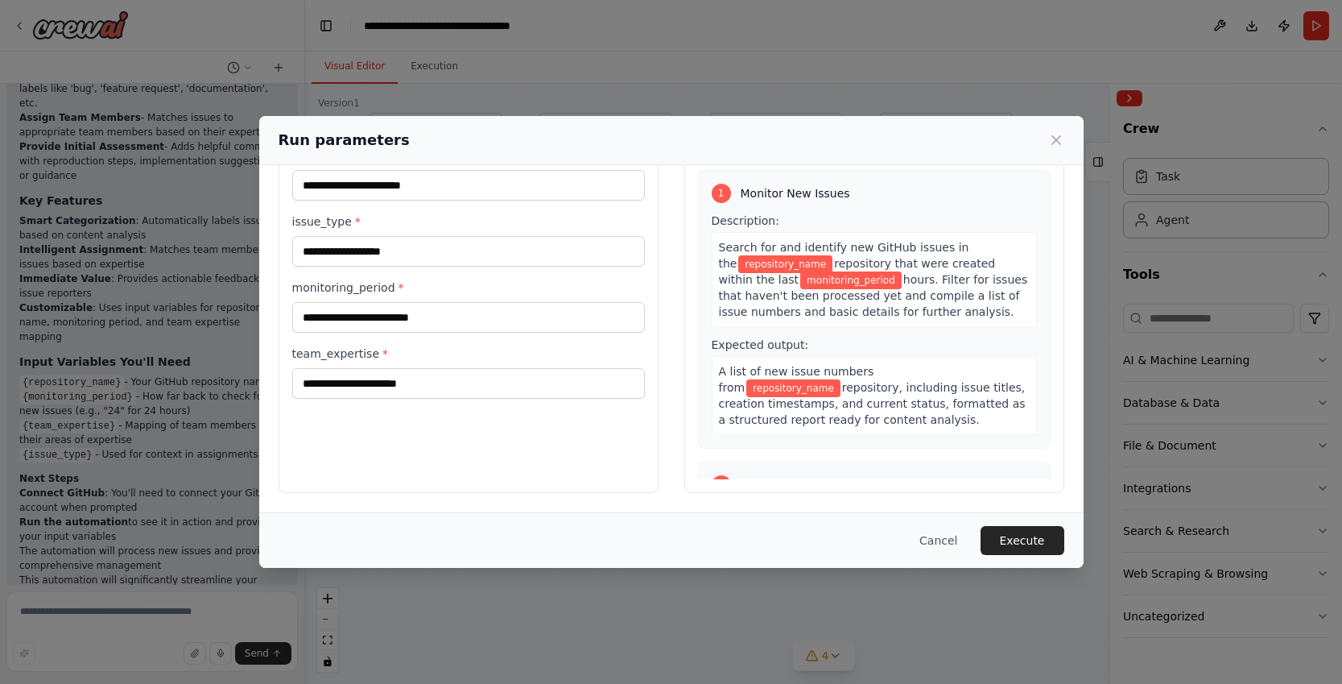
scroll to position [0, 0]
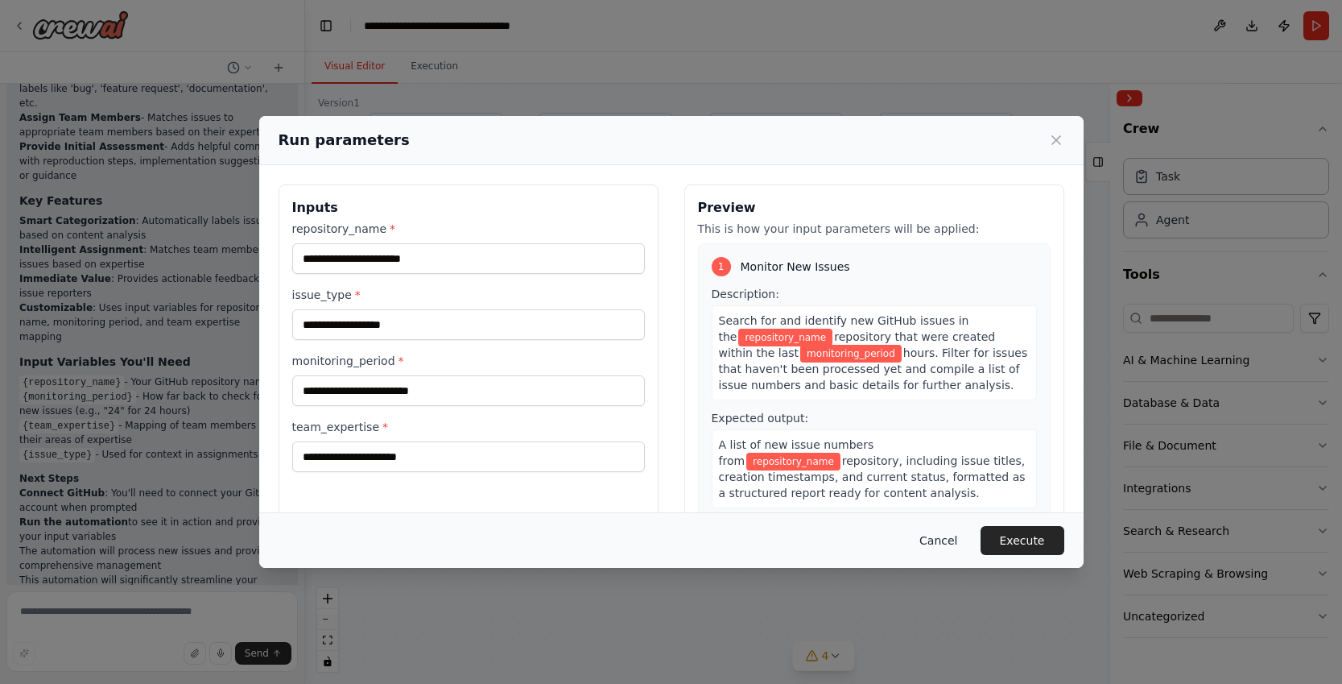
click at [939, 534] on button "Cancel" at bounding box center [939, 540] width 64 height 29
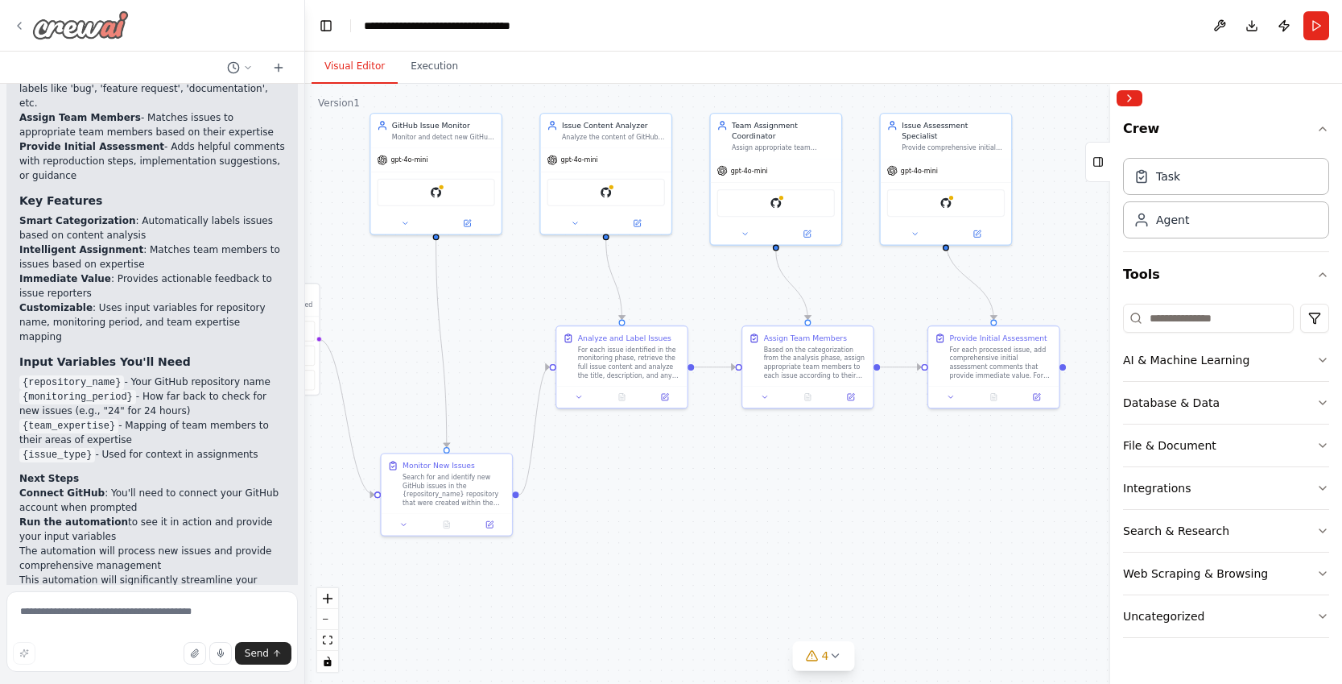
click at [21, 16] on div at bounding box center [71, 24] width 116 height 29
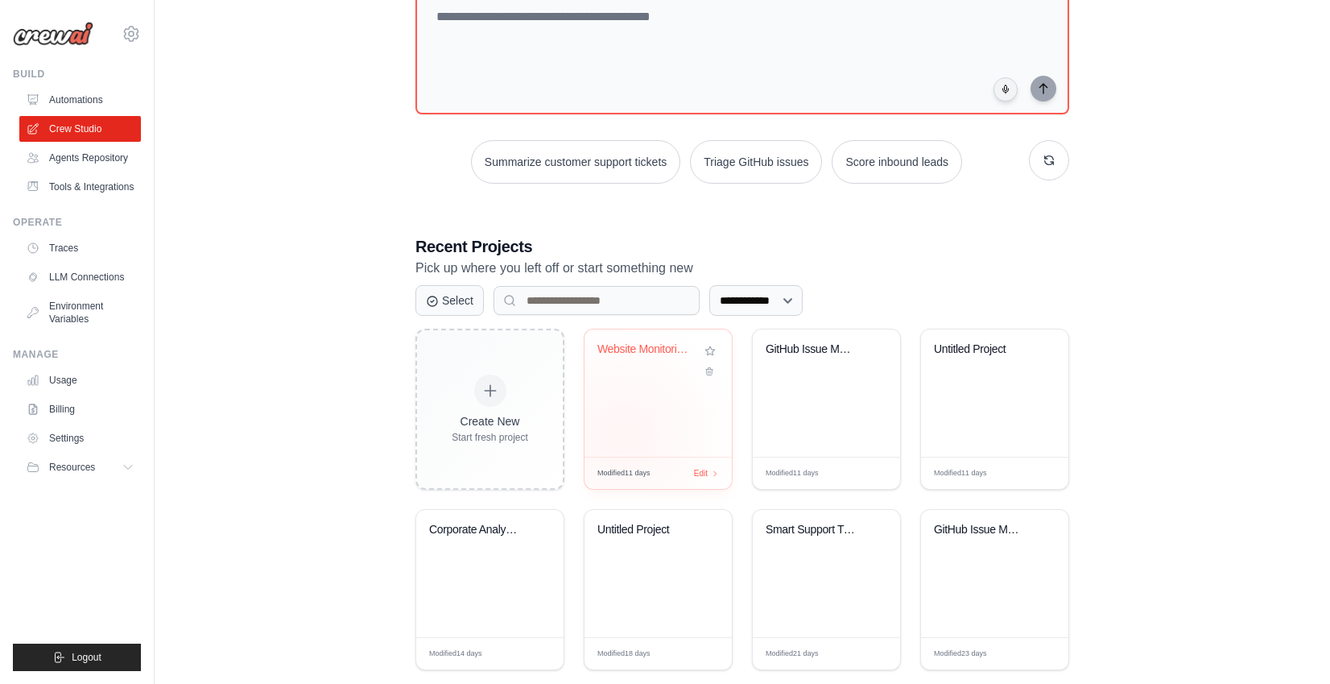
scroll to position [146, 0]
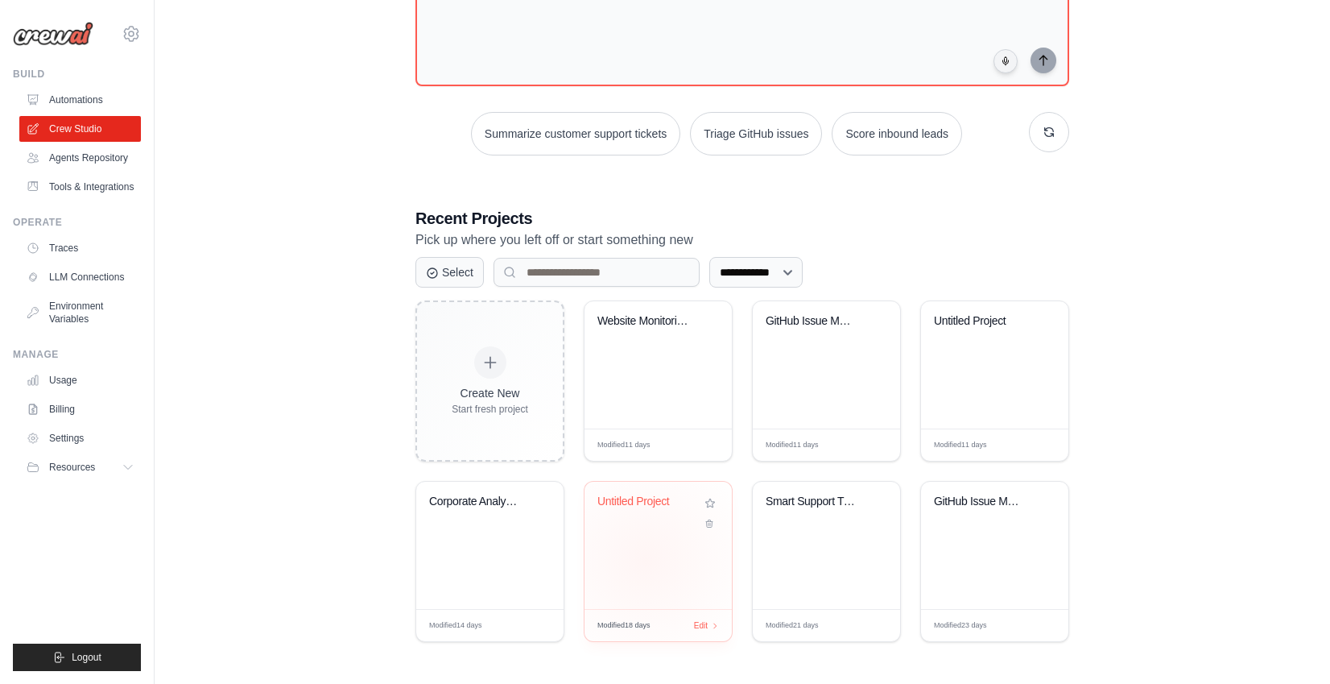
click at [647, 560] on div "Untitled Project" at bounding box center [658, 545] width 147 height 127
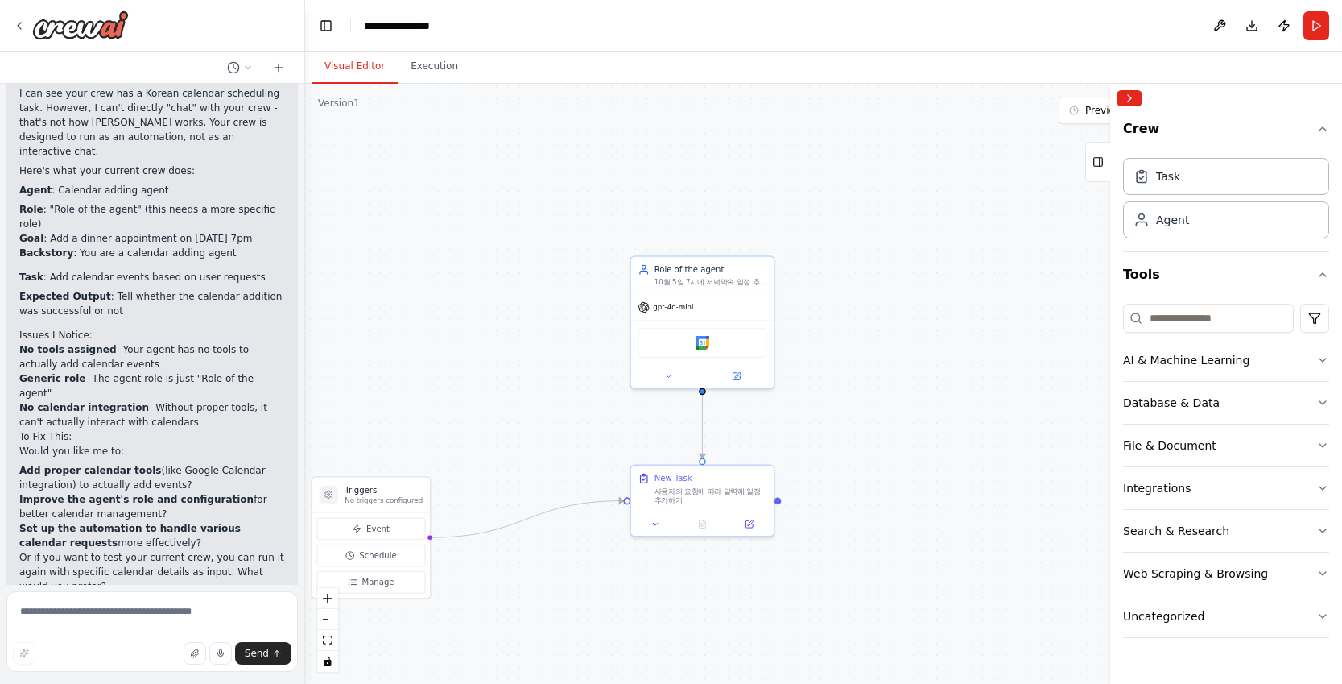
scroll to position [871, 0]
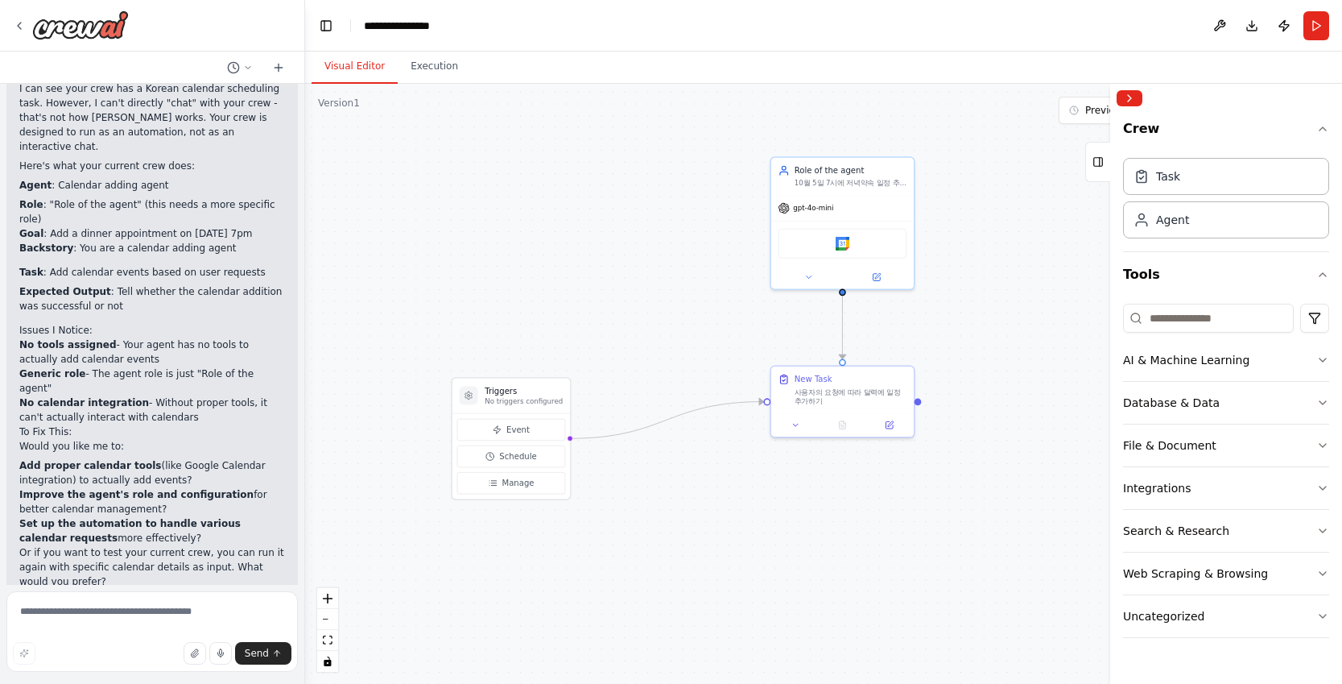
drag, startPoint x: 803, startPoint y: 407, endPoint x: 943, endPoint y: 308, distance: 171.6
click at [943, 308] on div ".deletable-edge-delete-btn { width: 20px; height: 20px; border: 0px solid #ffff…" at bounding box center [823, 384] width 1037 height 600
click at [1319, 30] on button "Run" at bounding box center [1317, 25] width 26 height 29
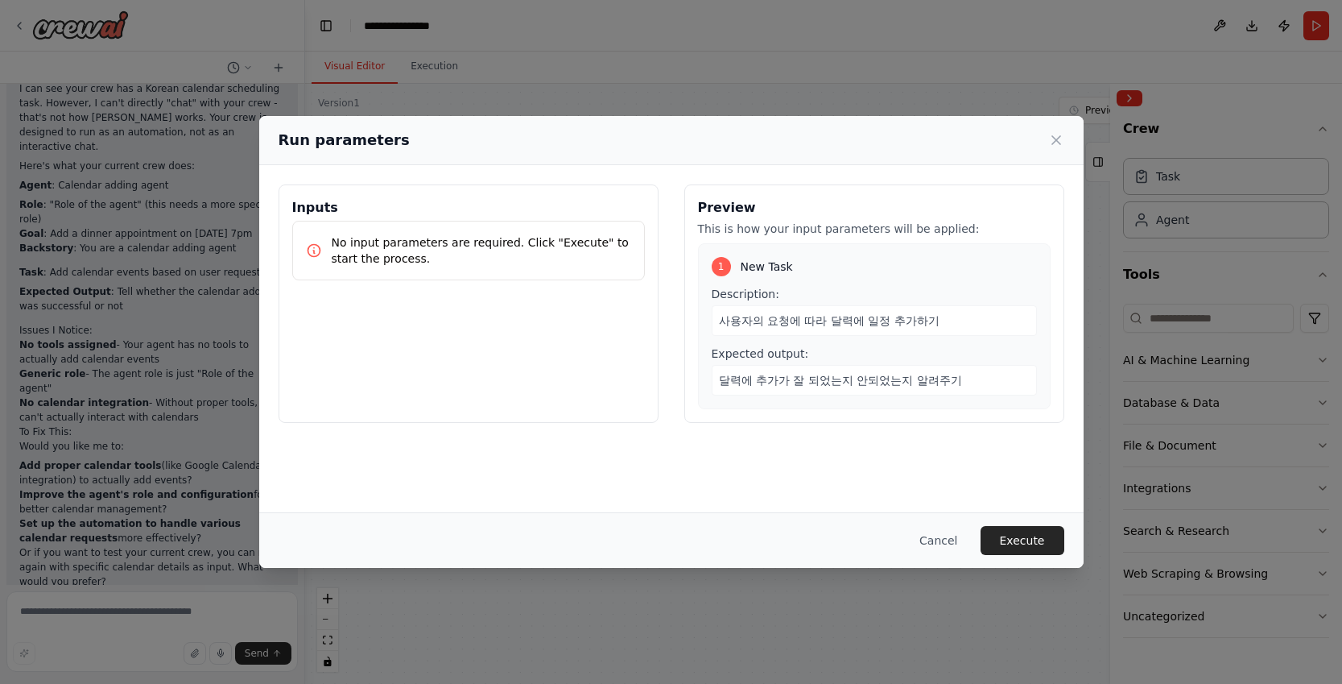
click at [813, 324] on span "사용자의 요청에 따라 달력에 일정 추가하기" at bounding box center [829, 320] width 221 height 13
drag, startPoint x: 585, startPoint y: 247, endPoint x: 547, endPoint y: 241, distance: 38.4
click at [547, 241] on p "No input parameters are required. Click "Execute" to start the process." at bounding box center [482, 250] width 300 height 32
copy p "Execute"
